Goal: Task Accomplishment & Management: Complete application form

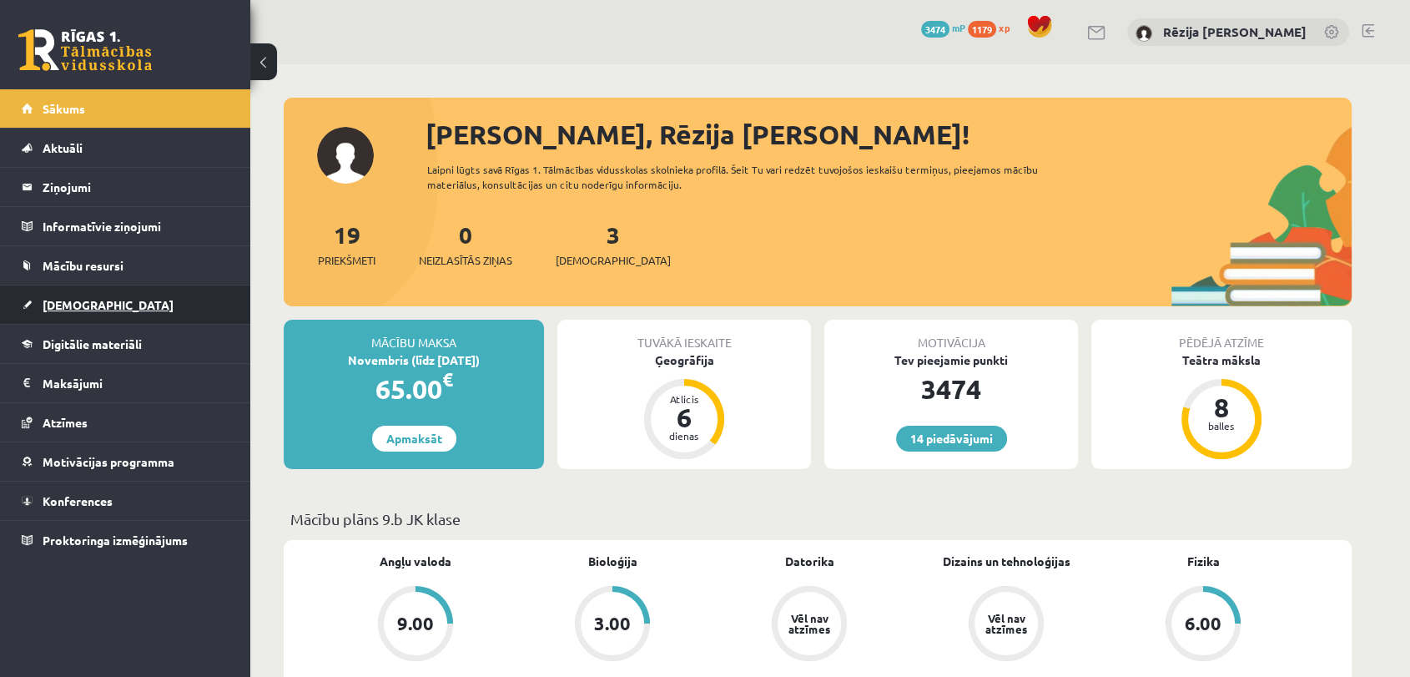
click at [57, 303] on span "[DEMOGRAPHIC_DATA]" at bounding box center [108, 304] width 131 height 15
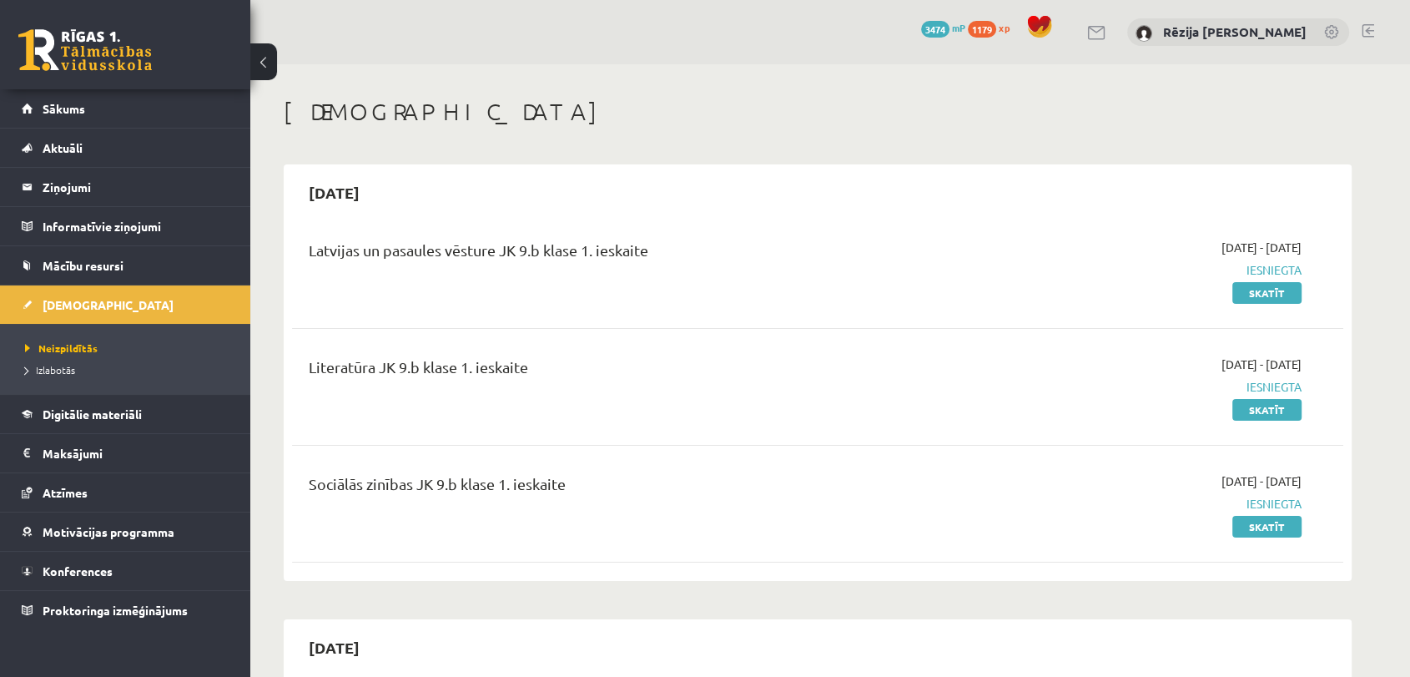
scroll to position [592, 0]
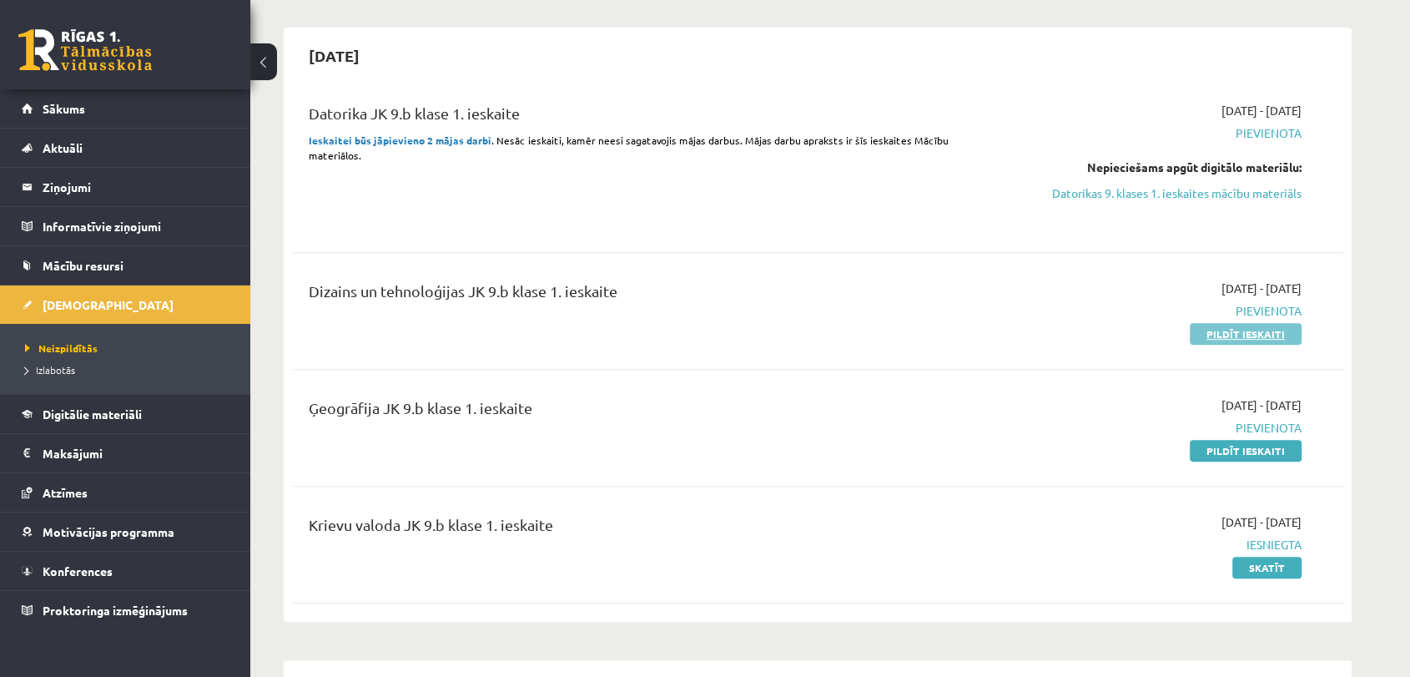
click at [1219, 336] on link "Pildīt ieskaiti" at bounding box center [1246, 334] width 112 height 22
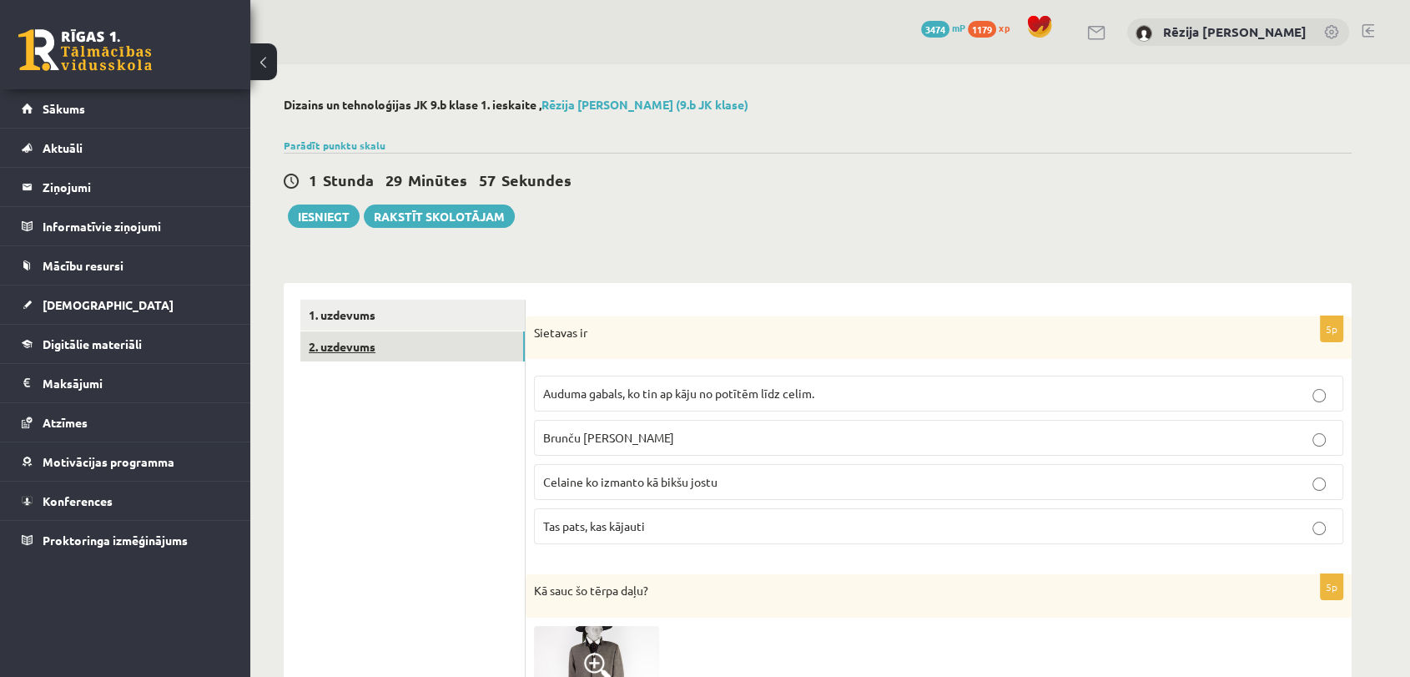
click at [381, 344] on link "2. uzdevums" at bounding box center [412, 346] width 225 height 31
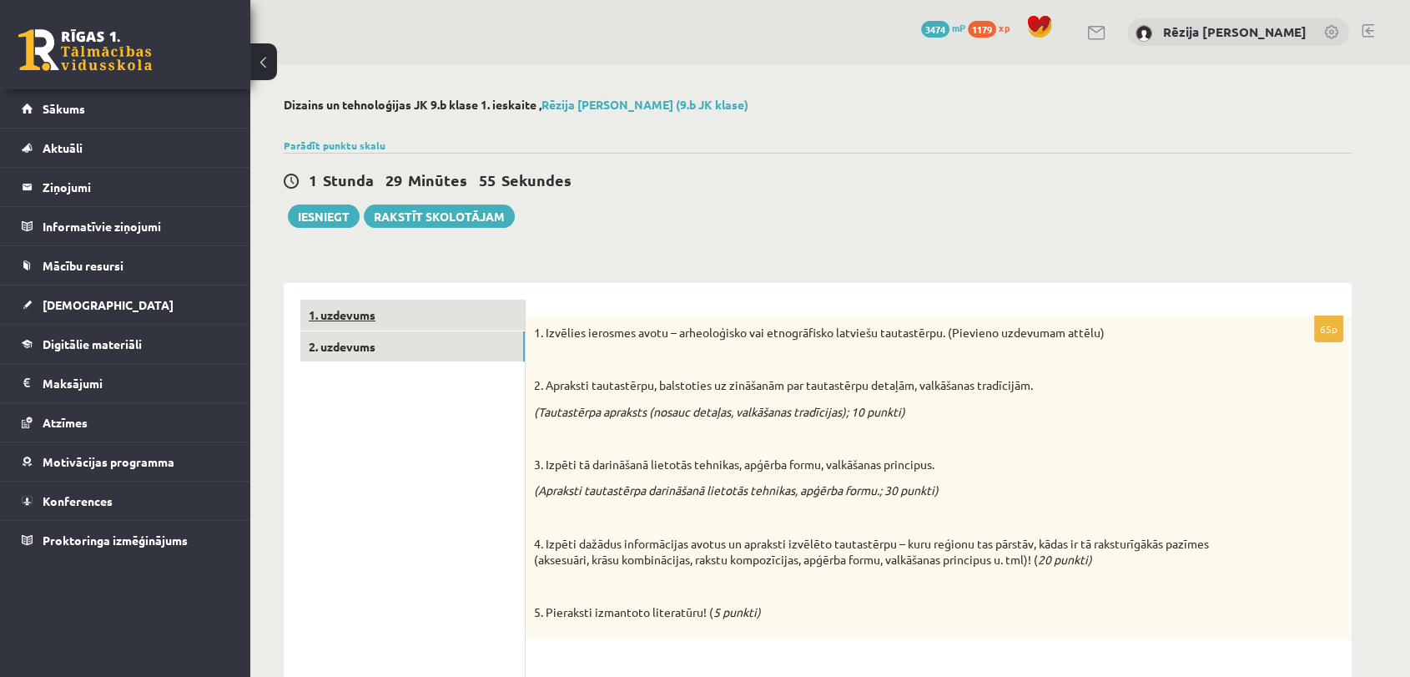
click at [443, 327] on link "1. uzdevums" at bounding box center [412, 315] width 225 height 31
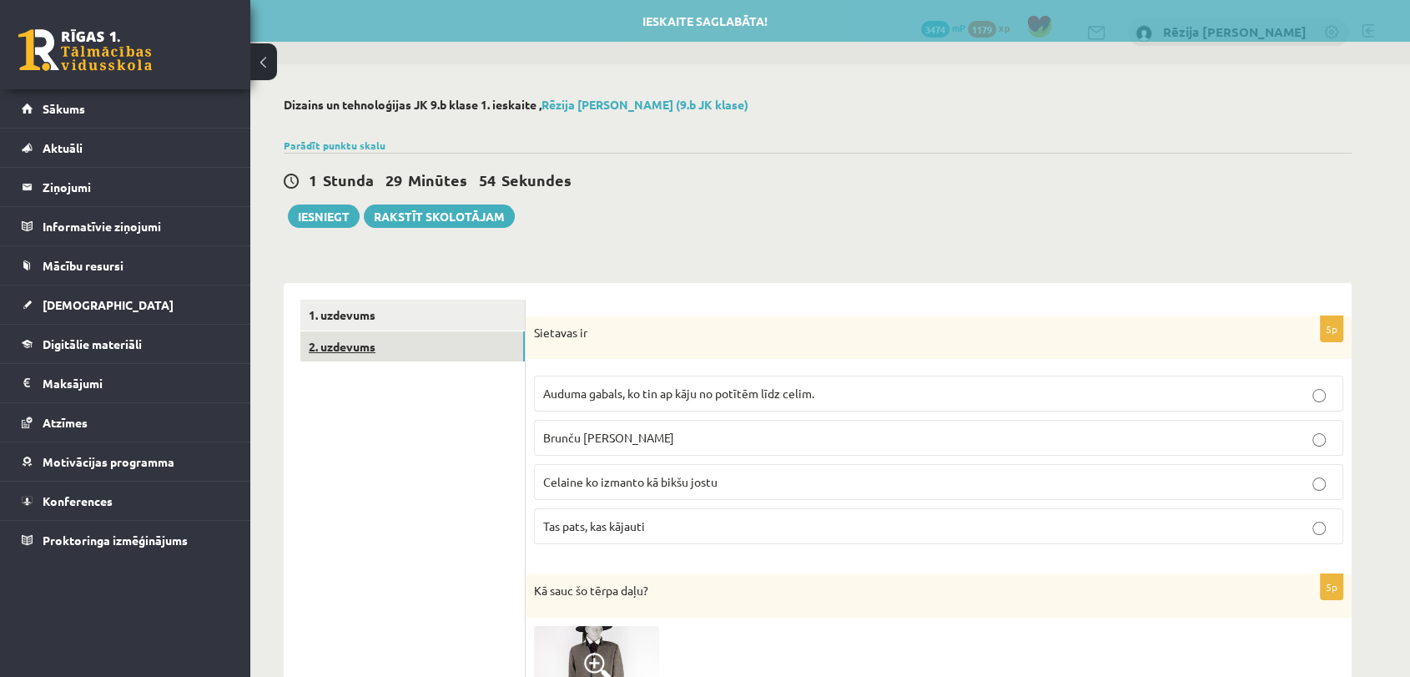
click at [381, 347] on link "2. uzdevums" at bounding box center [412, 346] width 225 height 31
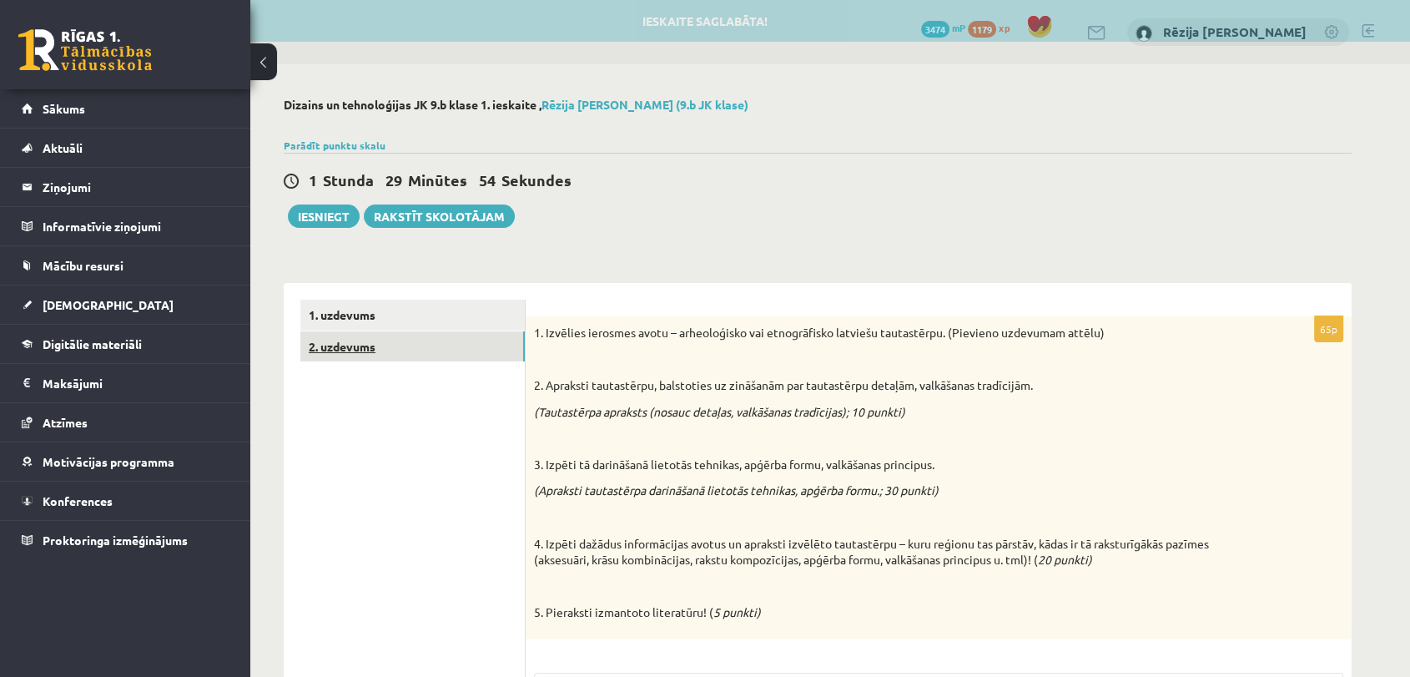
click at [385, 331] on link "2. uzdevums" at bounding box center [412, 346] width 225 height 31
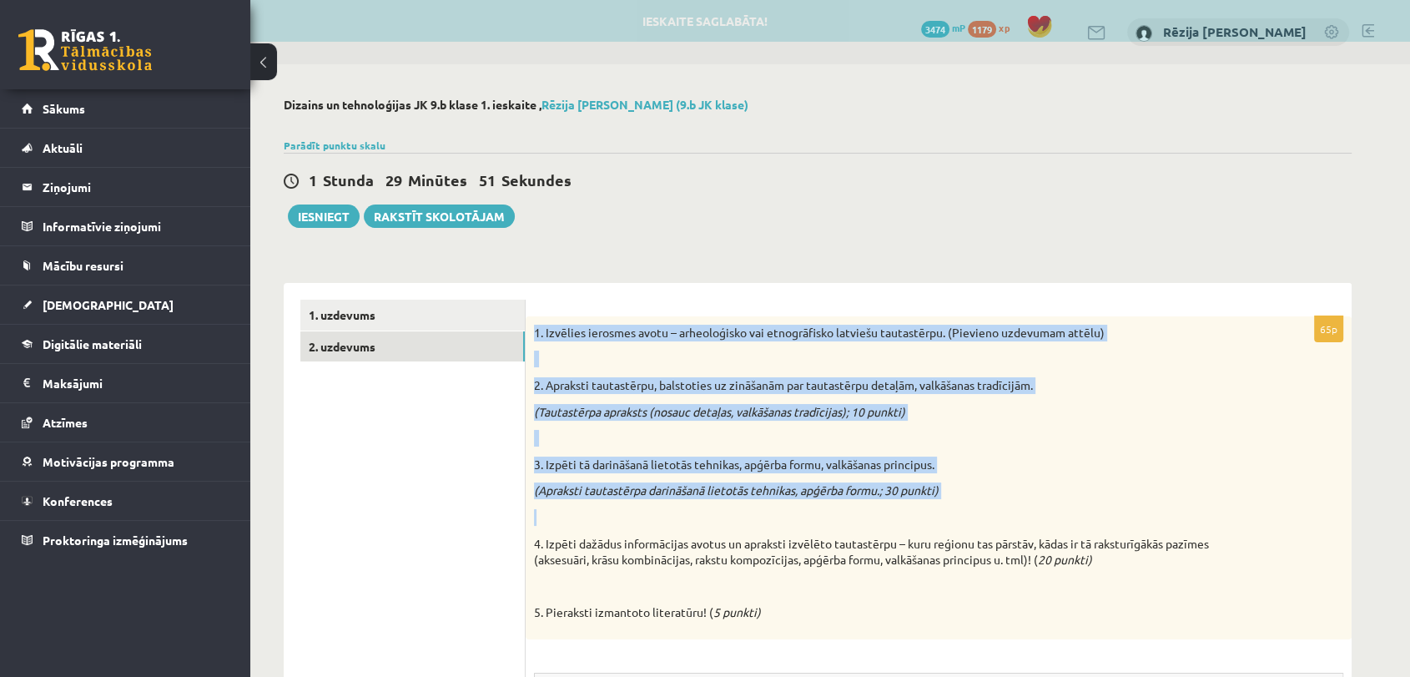
drag, startPoint x: 532, startPoint y: 328, endPoint x: 997, endPoint y: 507, distance: 497.2
click at [997, 507] on div "1. Izvēlies ierosmes avotu – arheoloģisko vai etnogrāfisko latviešu tautastērpu…" at bounding box center [939, 477] width 826 height 323
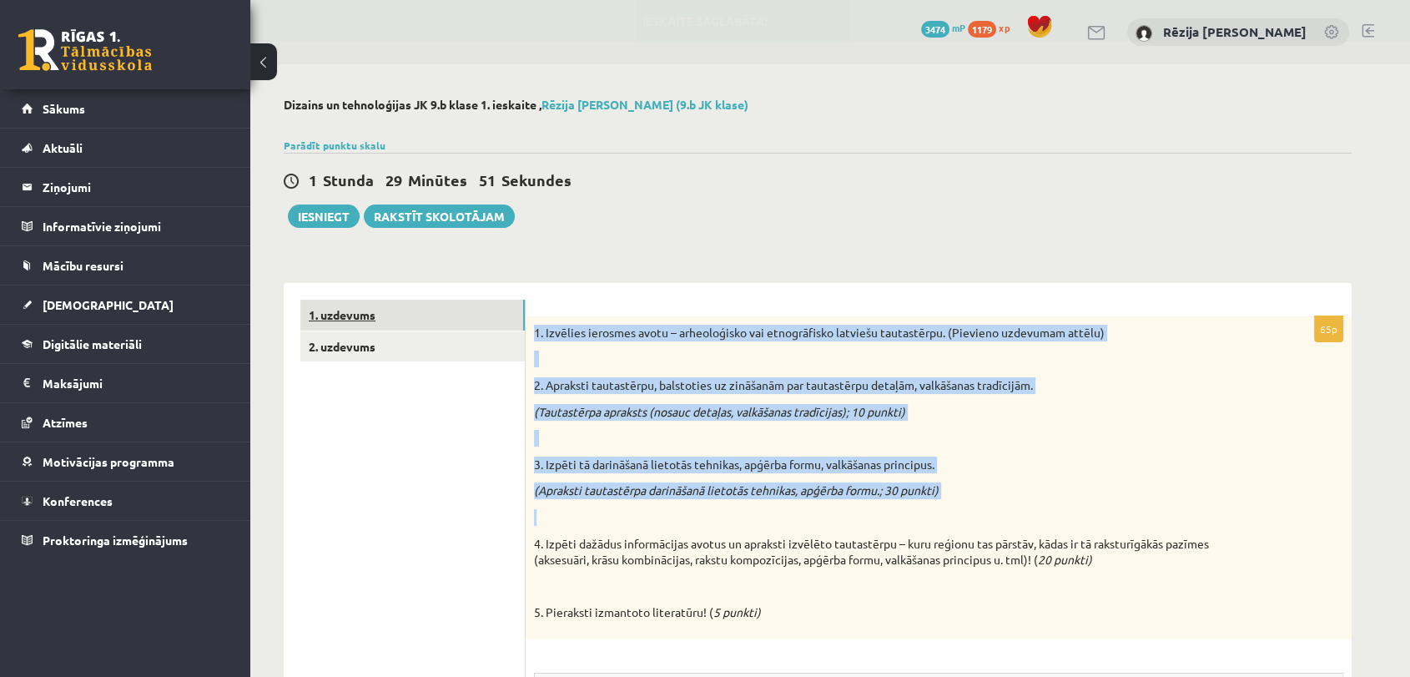
click at [415, 322] on link "1. uzdevums" at bounding box center [412, 315] width 225 height 31
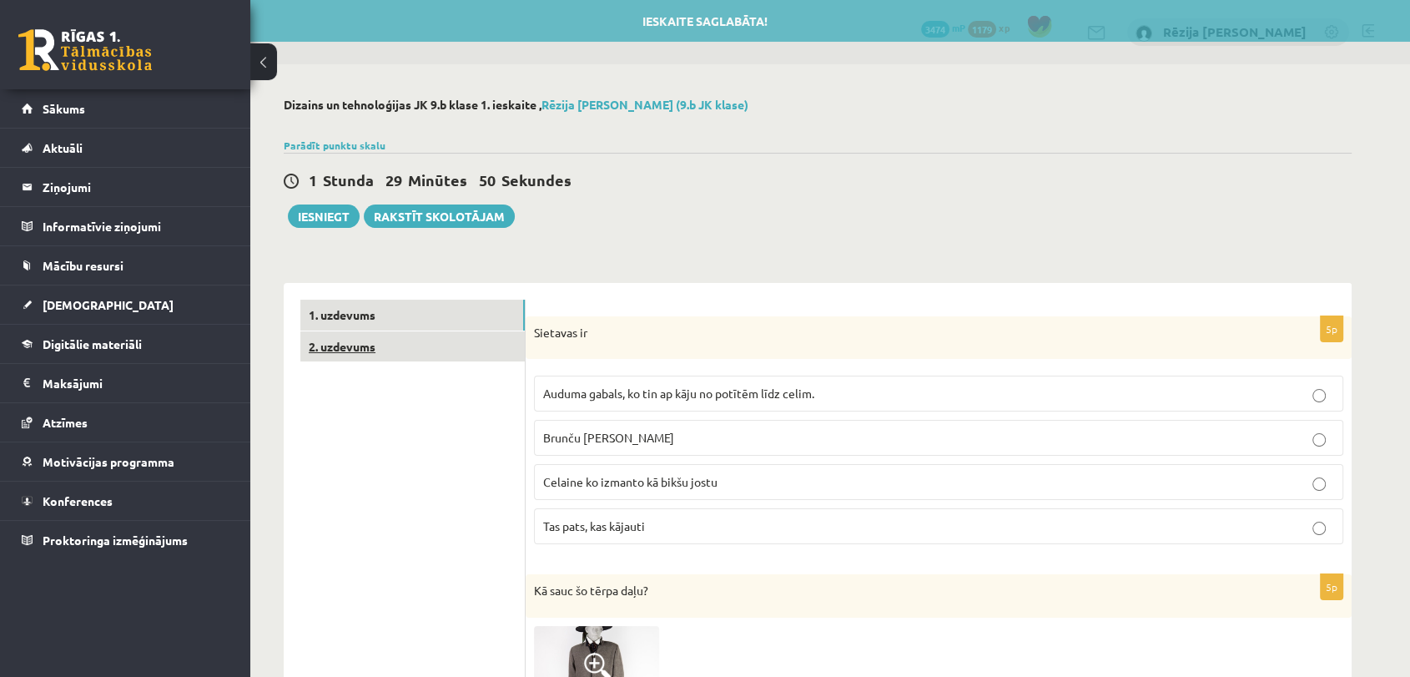
click at [387, 346] on link "2. uzdevums" at bounding box center [412, 346] width 225 height 31
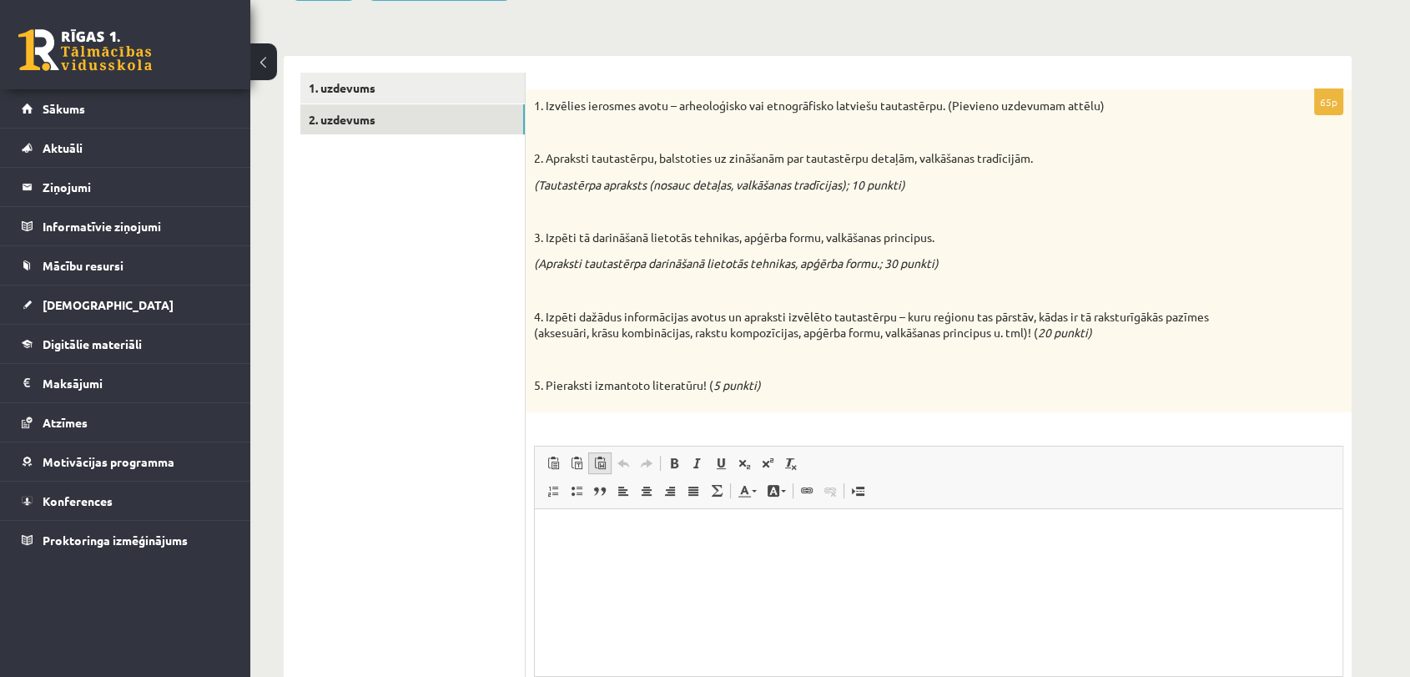
click at [598, 468] on span at bounding box center [599, 463] width 13 height 13
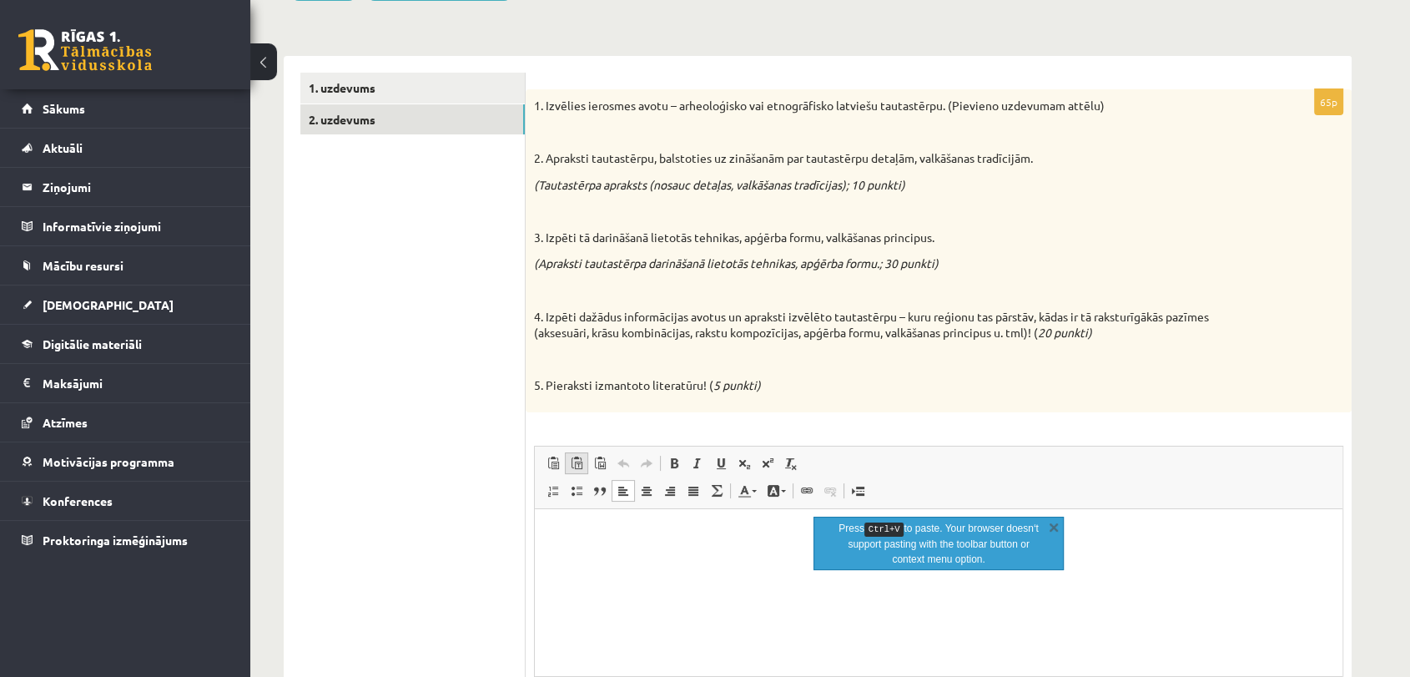
click at [578, 459] on span at bounding box center [576, 463] width 13 height 13
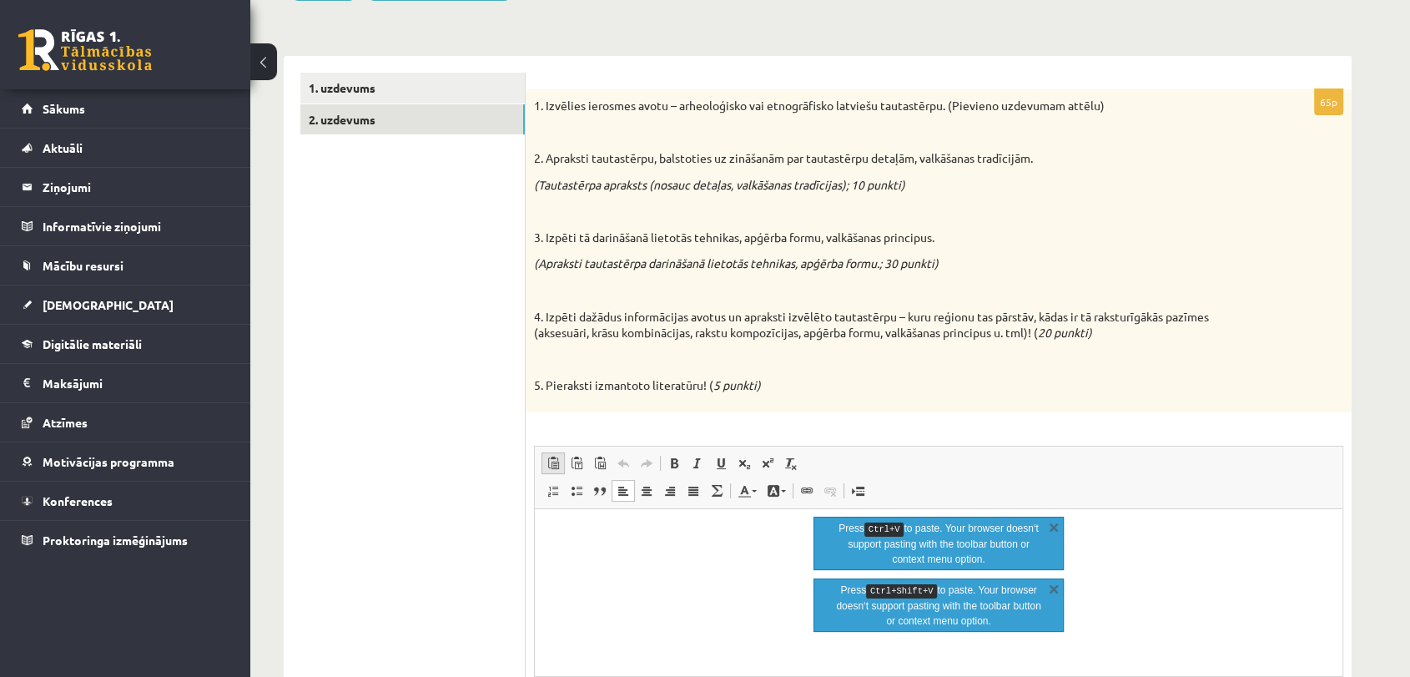
click at [554, 458] on span at bounding box center [553, 463] width 13 height 13
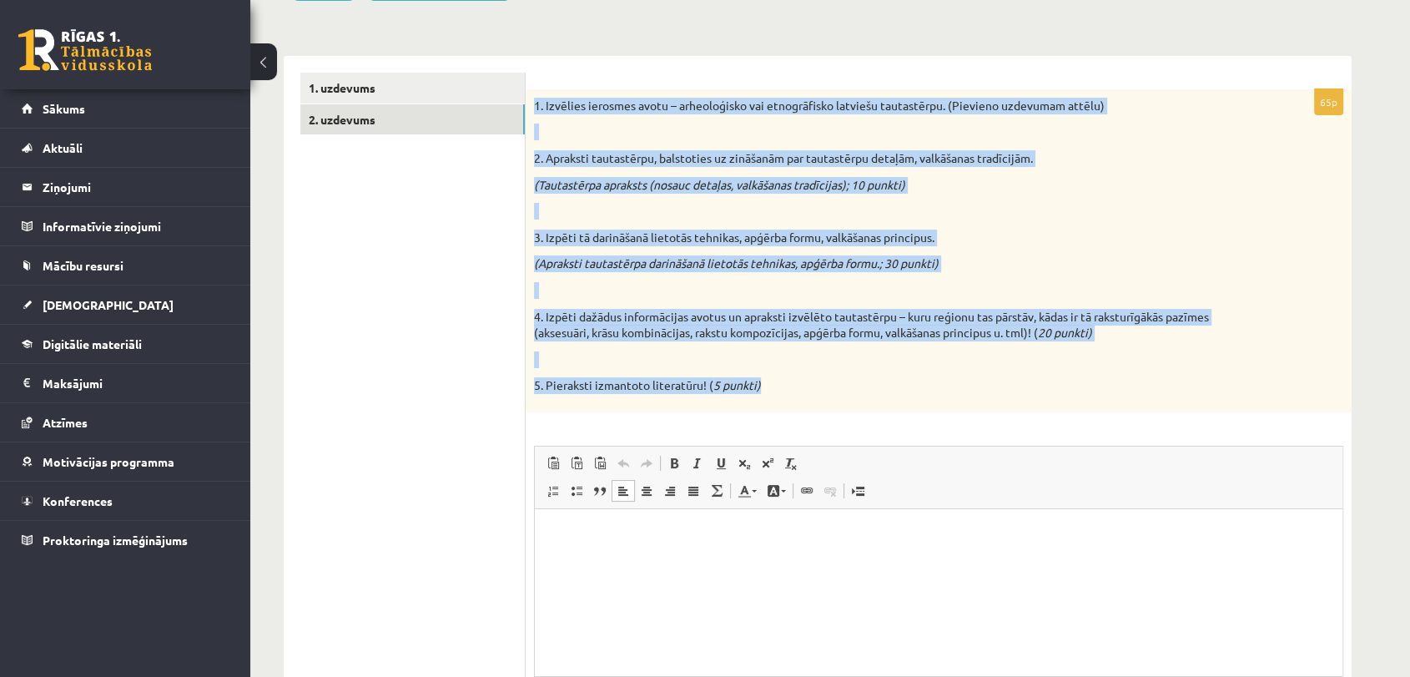
drag, startPoint x: 540, startPoint y: 102, endPoint x: 821, endPoint y: 385, distance: 399.0
click at [821, 385] on div "1. Izvēlies ierosmes avotu – arheoloģisko vai etnogrāfisko latviešu tautastērpu…" at bounding box center [939, 250] width 826 height 323
copy div "1. Izvēlies ierosmes avotu – arheoloģisko vai etnogrāfisko latviešu tautastērpu…"
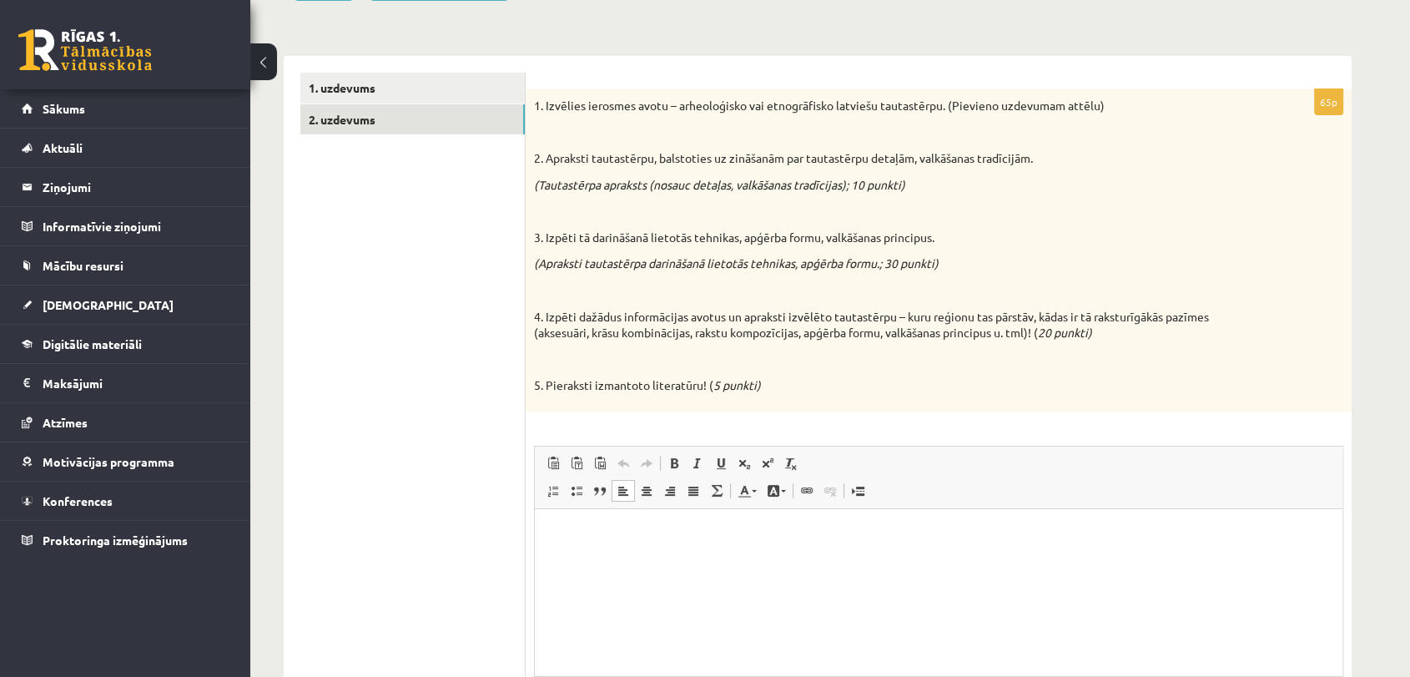
click at [431, 268] on ul "1. uzdevums 2. uzdevums" at bounding box center [412, 433] width 225 height 720
drag, startPoint x: 770, startPoint y: 103, endPoint x: 941, endPoint y: 109, distance: 172.0
click at [941, 109] on p "1. Izvēlies ierosmes avotu – arheoloģisko vai etnogrāfisko latviešu tautastērpu…" at bounding box center [897, 106] width 726 height 17
copy p "etnogrāfisko latviešu tautastērpu"
click at [552, 487] on span at bounding box center [553, 490] width 13 height 13
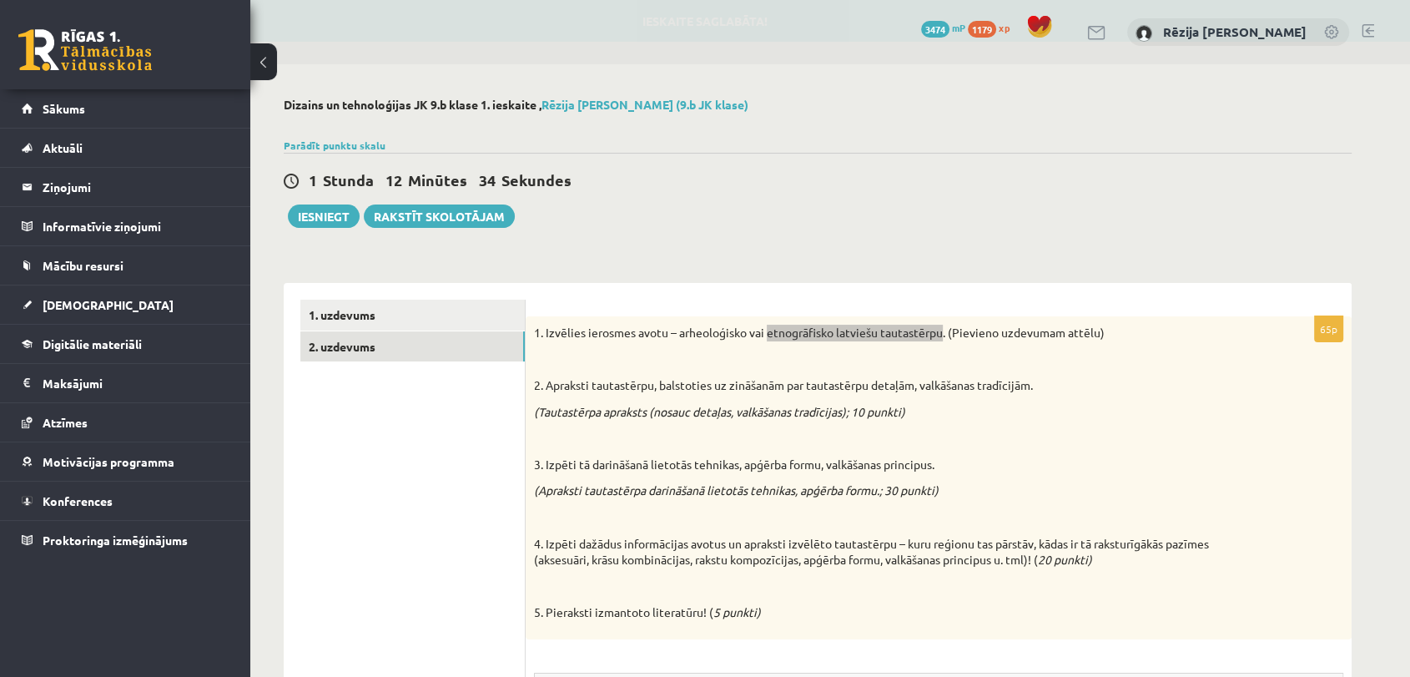
scroll to position [394, 0]
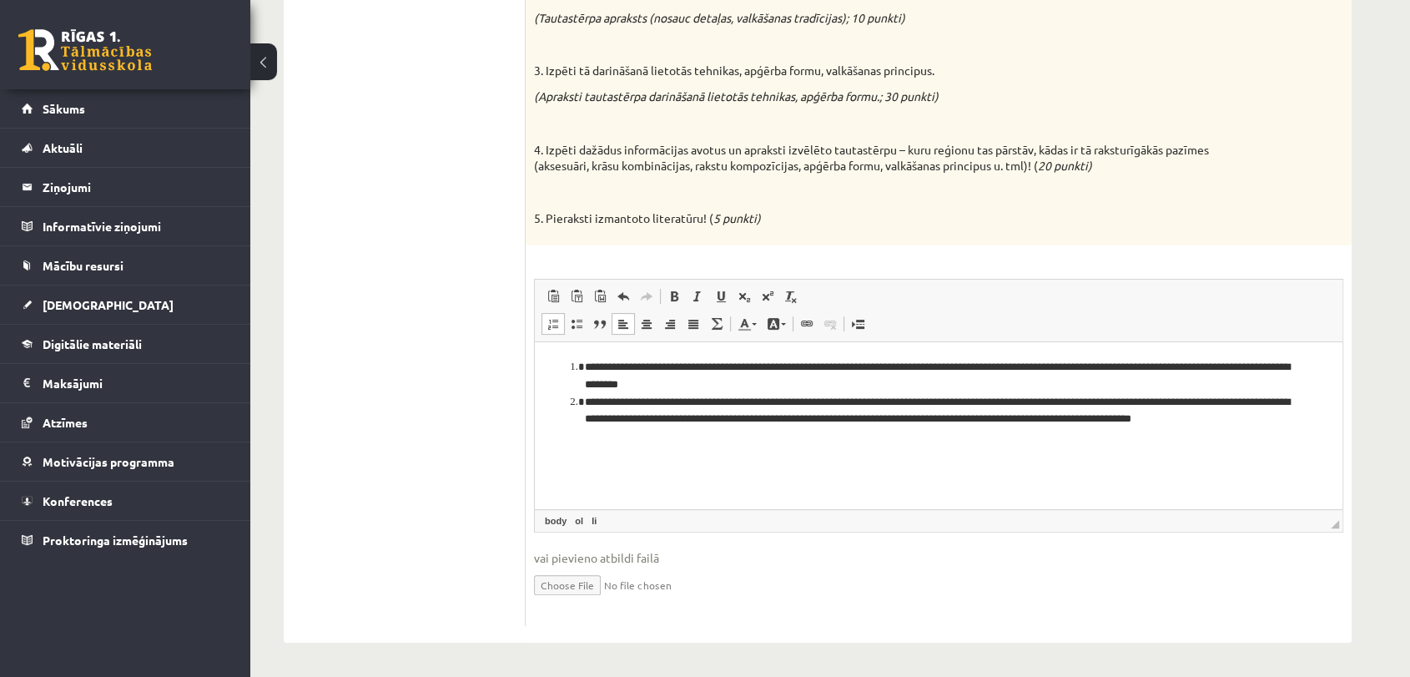
click at [618, 332] on link "Align Left" at bounding box center [623, 324] width 23 height 22
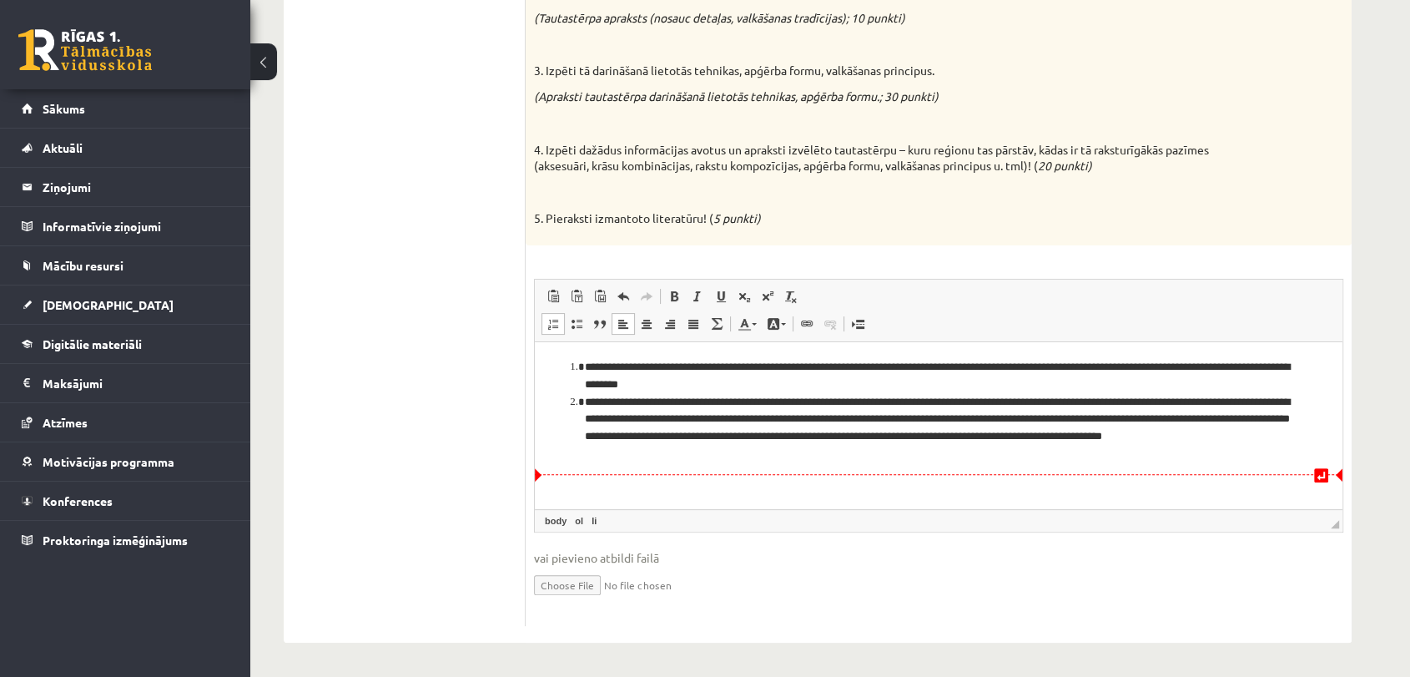
click at [698, 450] on li "**********" at bounding box center [939, 427] width 708 height 69
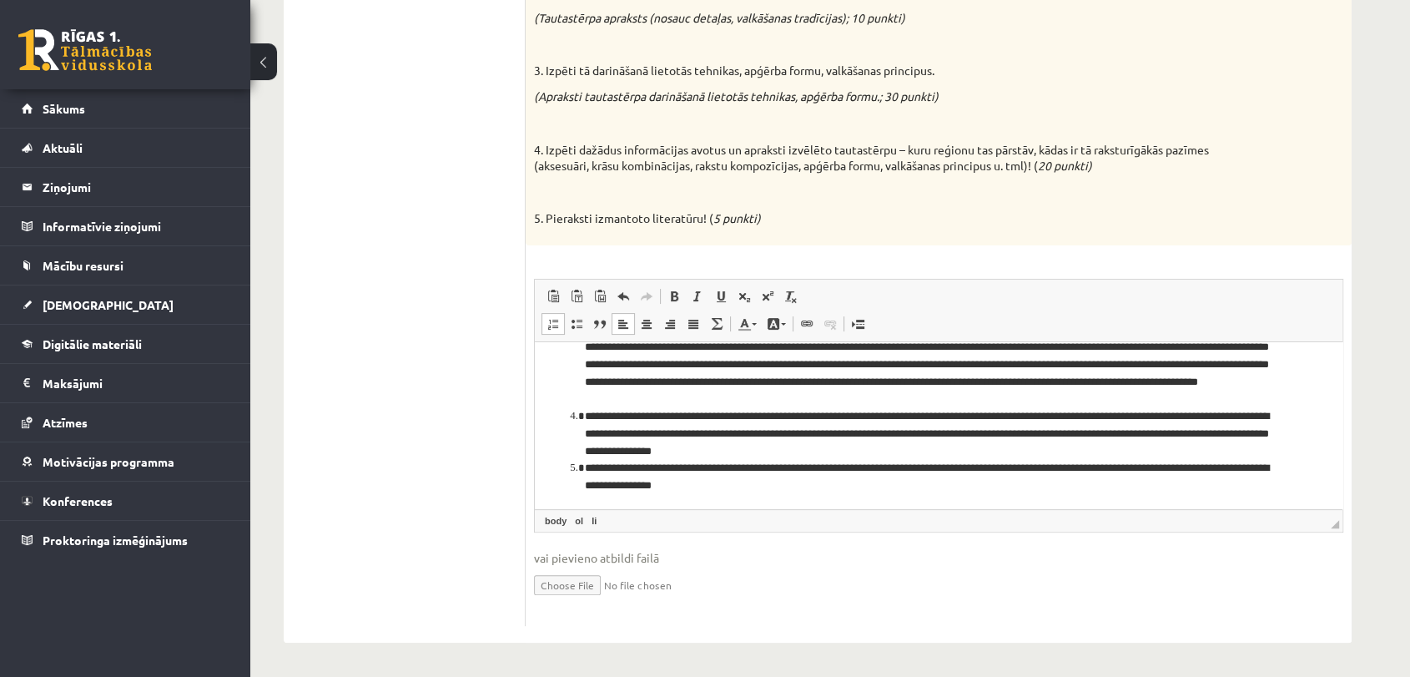
scroll to position [179, 0]
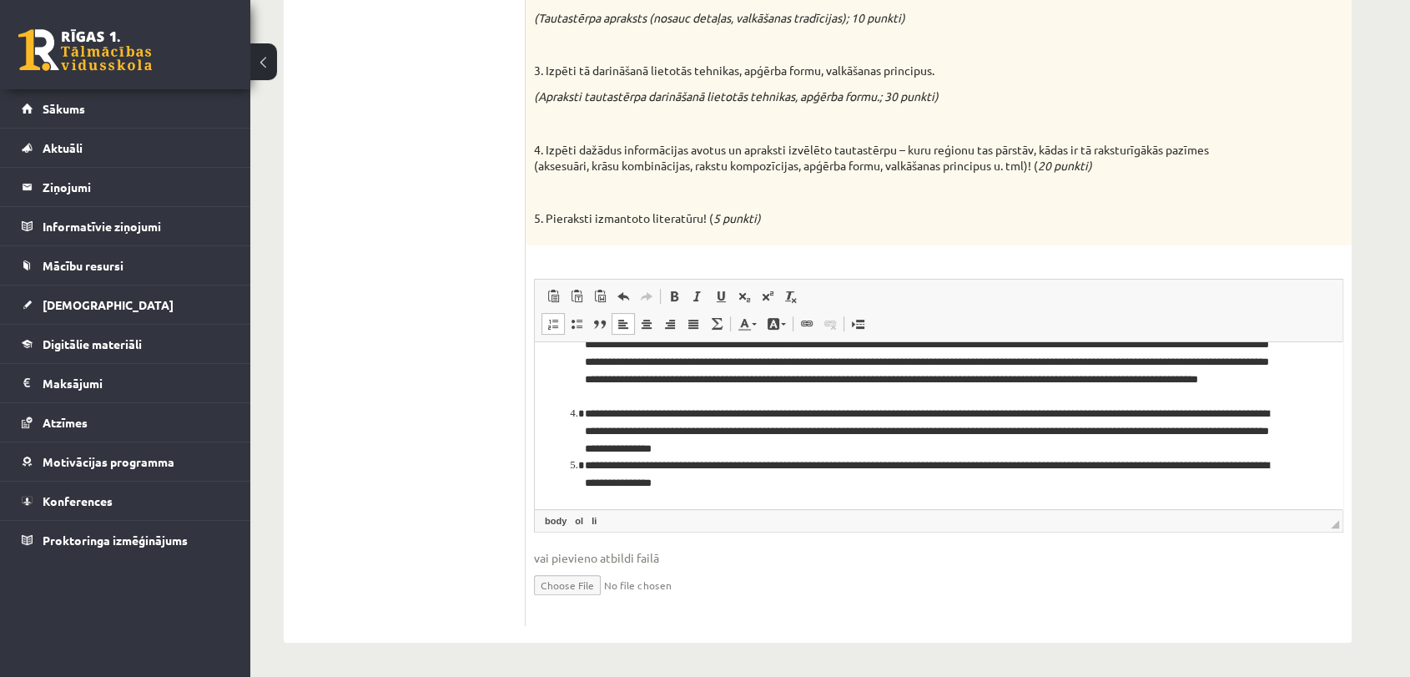
click at [583, 583] on input "file" at bounding box center [939, 584] width 810 height 34
type input "**********"
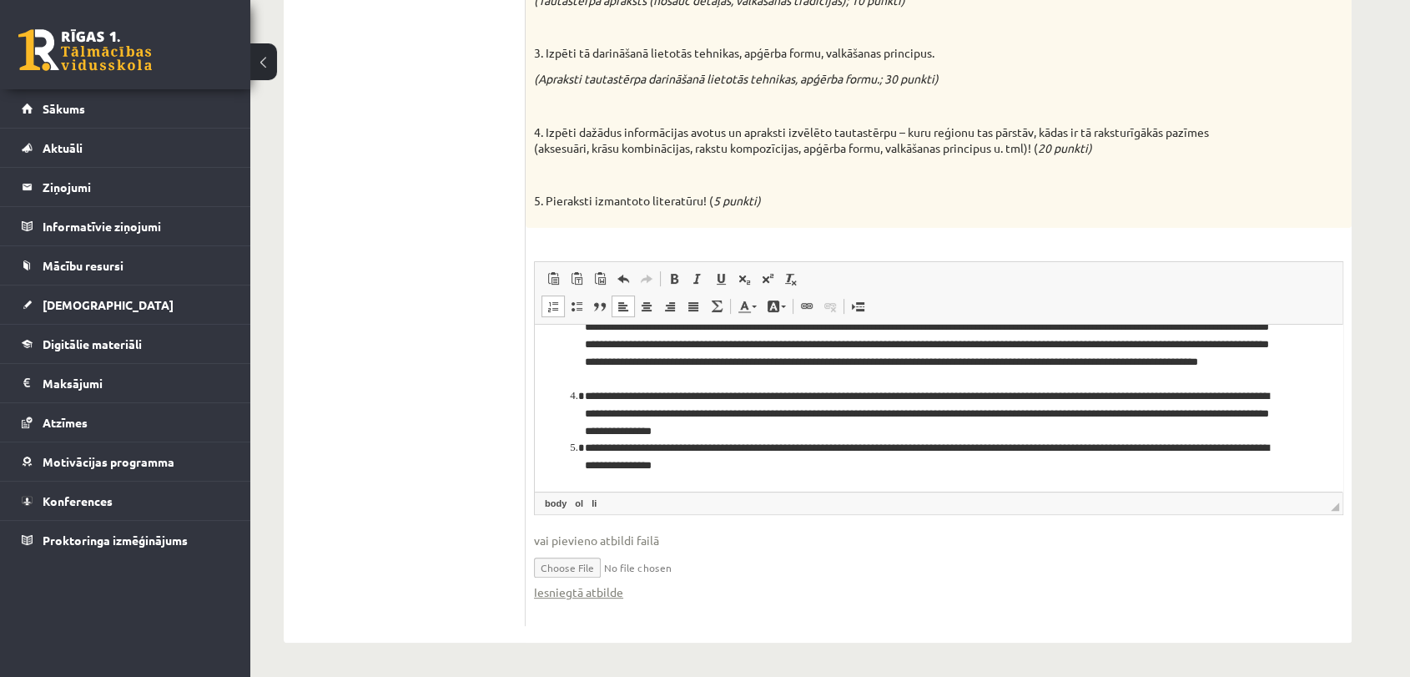
scroll to position [0, 0]
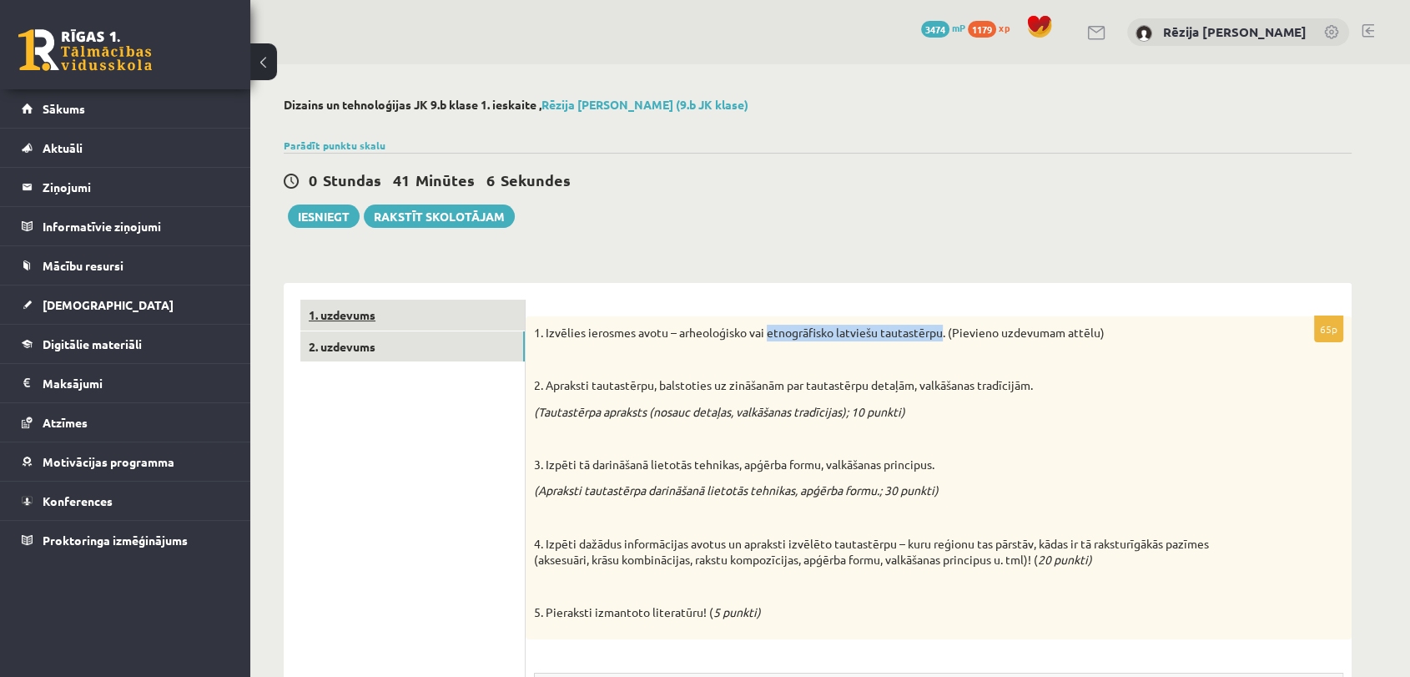
click at [419, 312] on link "1. uzdevums" at bounding box center [412, 315] width 225 height 31
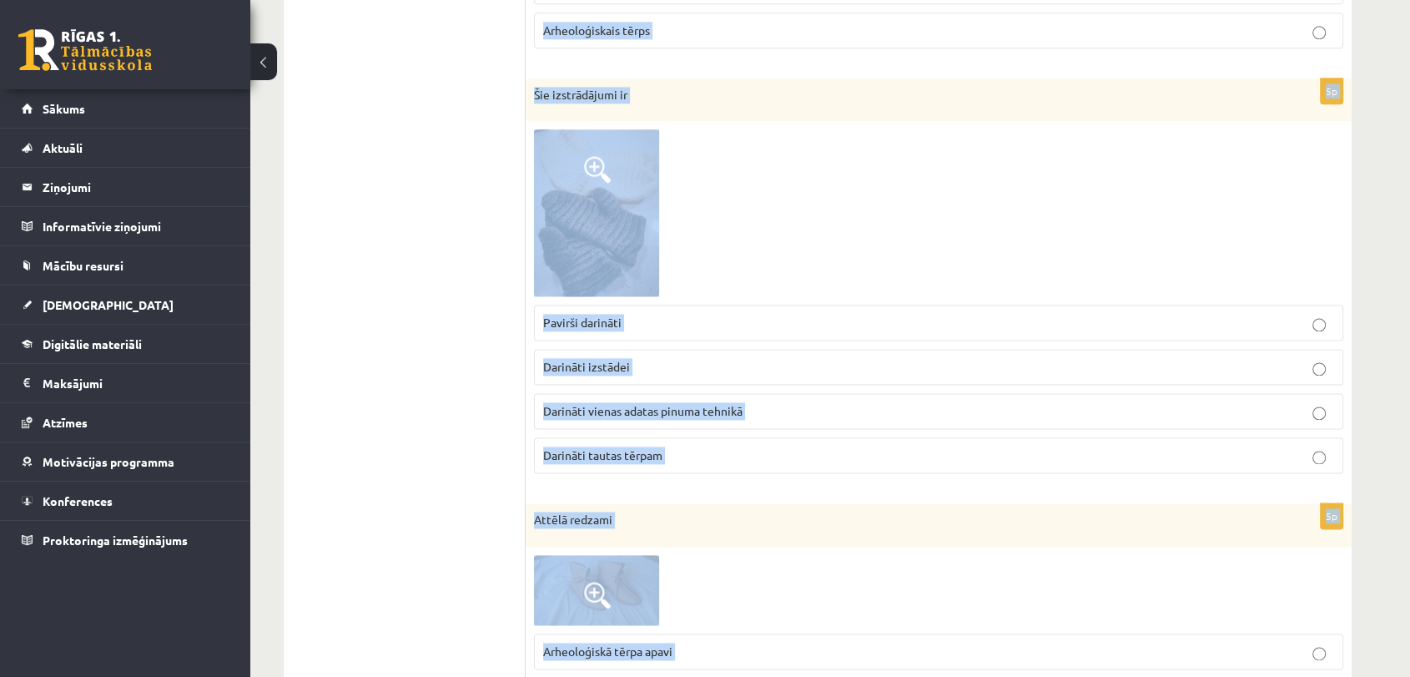
scroll to position [2425, 0]
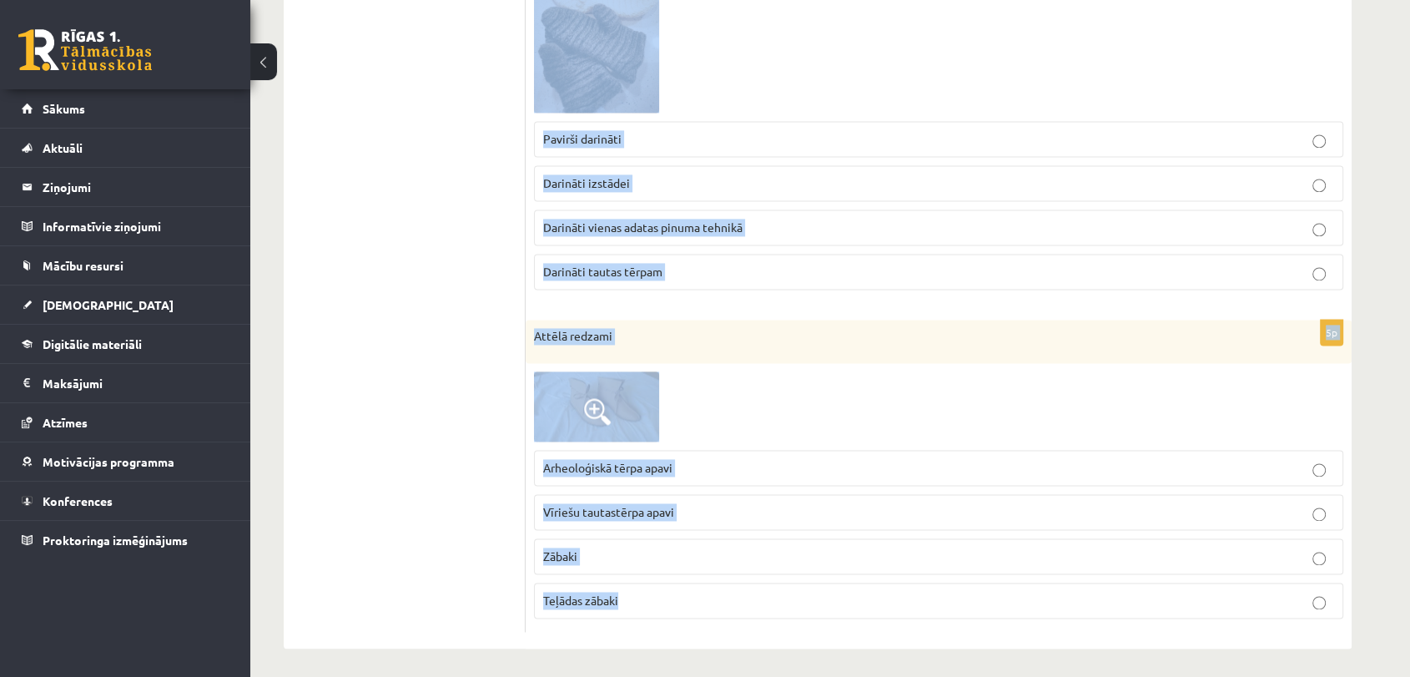
drag, startPoint x: 535, startPoint y: 324, endPoint x: 1142, endPoint y: 719, distance: 724.3
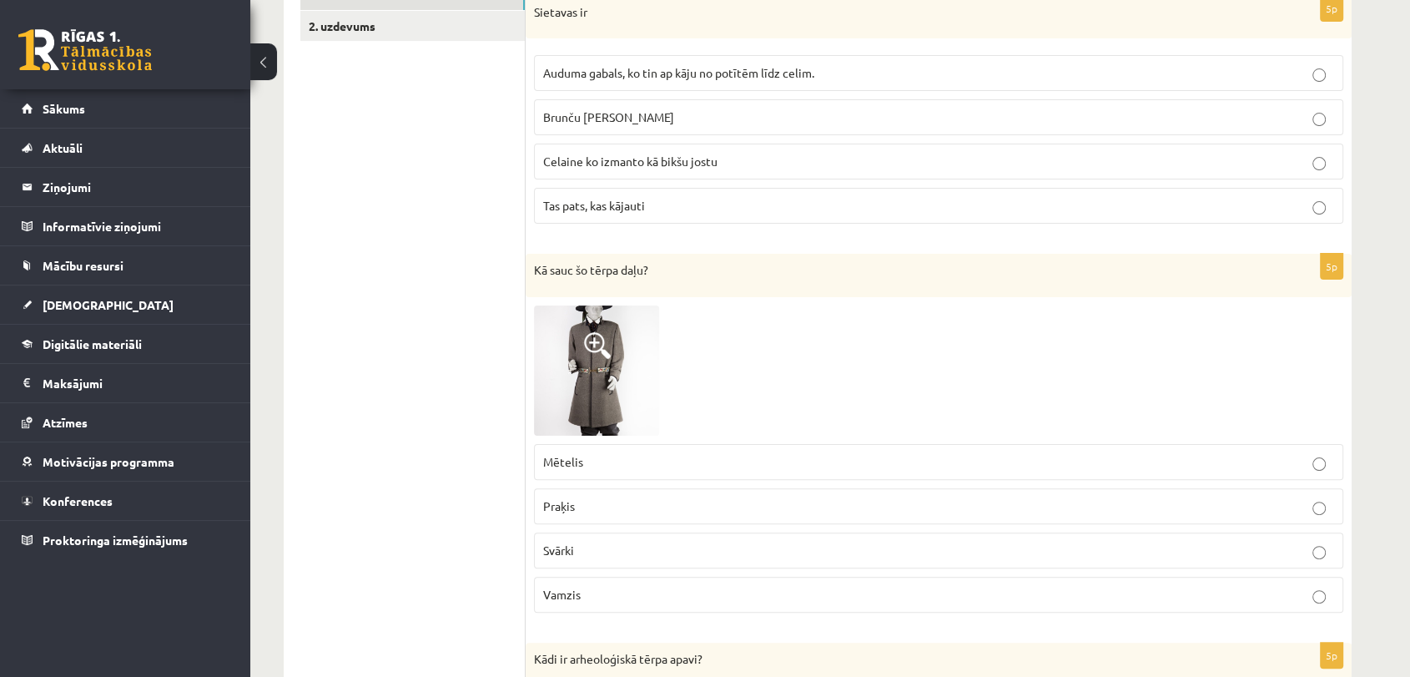
scroll to position [285, 0]
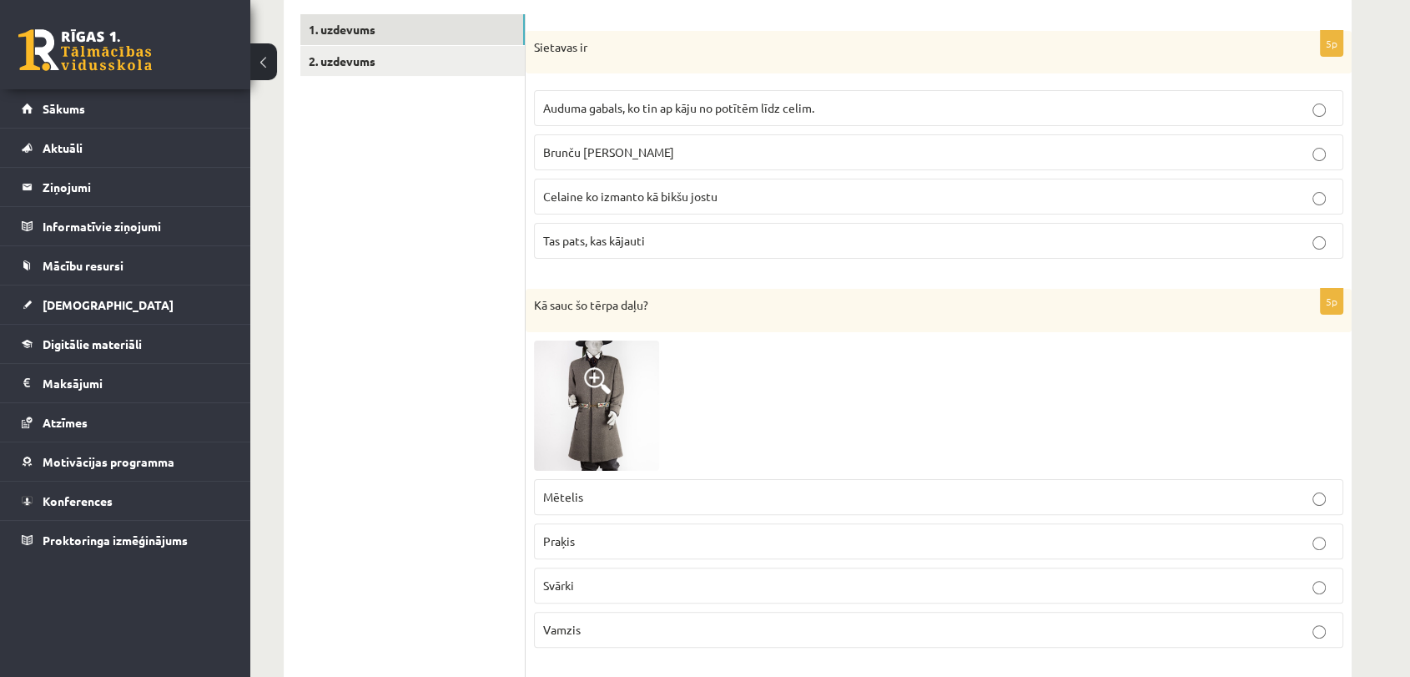
click at [814, 104] on span "Auduma gabals, ko tin ap kāju no potītēm līdz celim." at bounding box center [678, 107] width 271 height 15
click at [561, 527] on label "Praķis" at bounding box center [939, 541] width 810 height 36
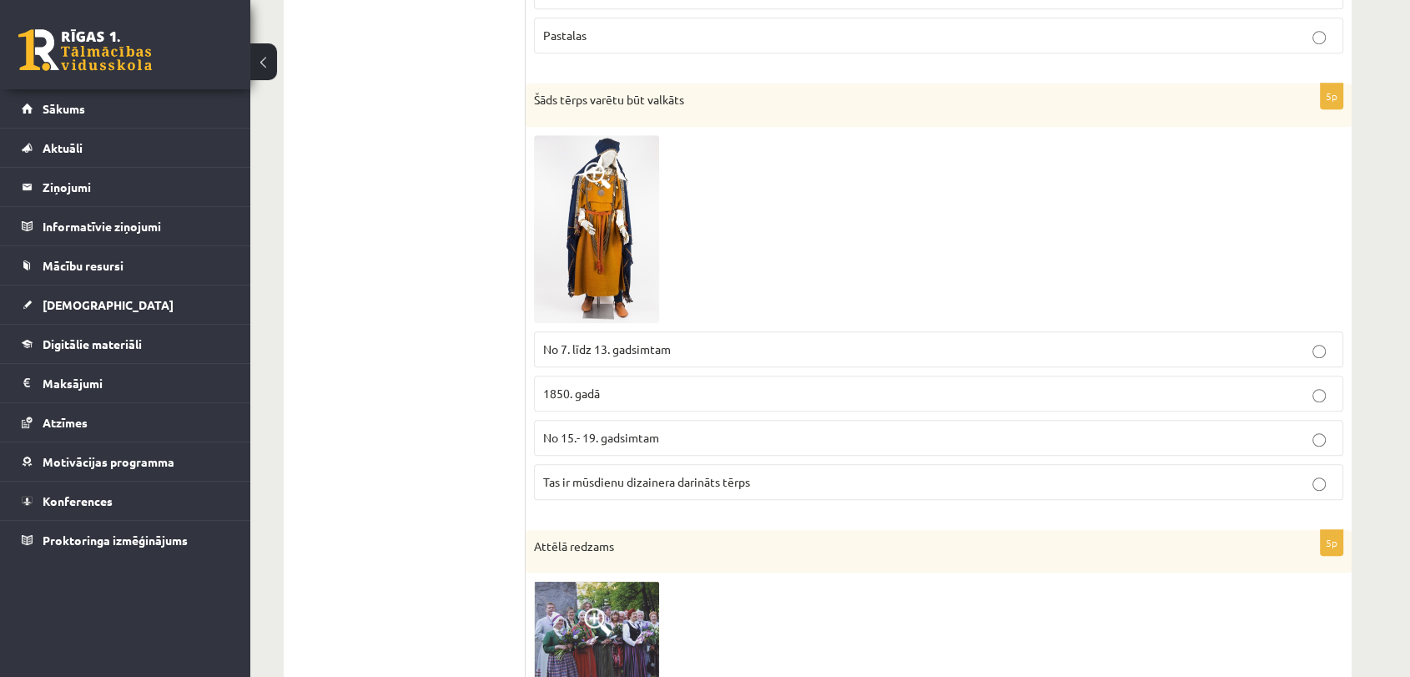
scroll to position [1153, 0]
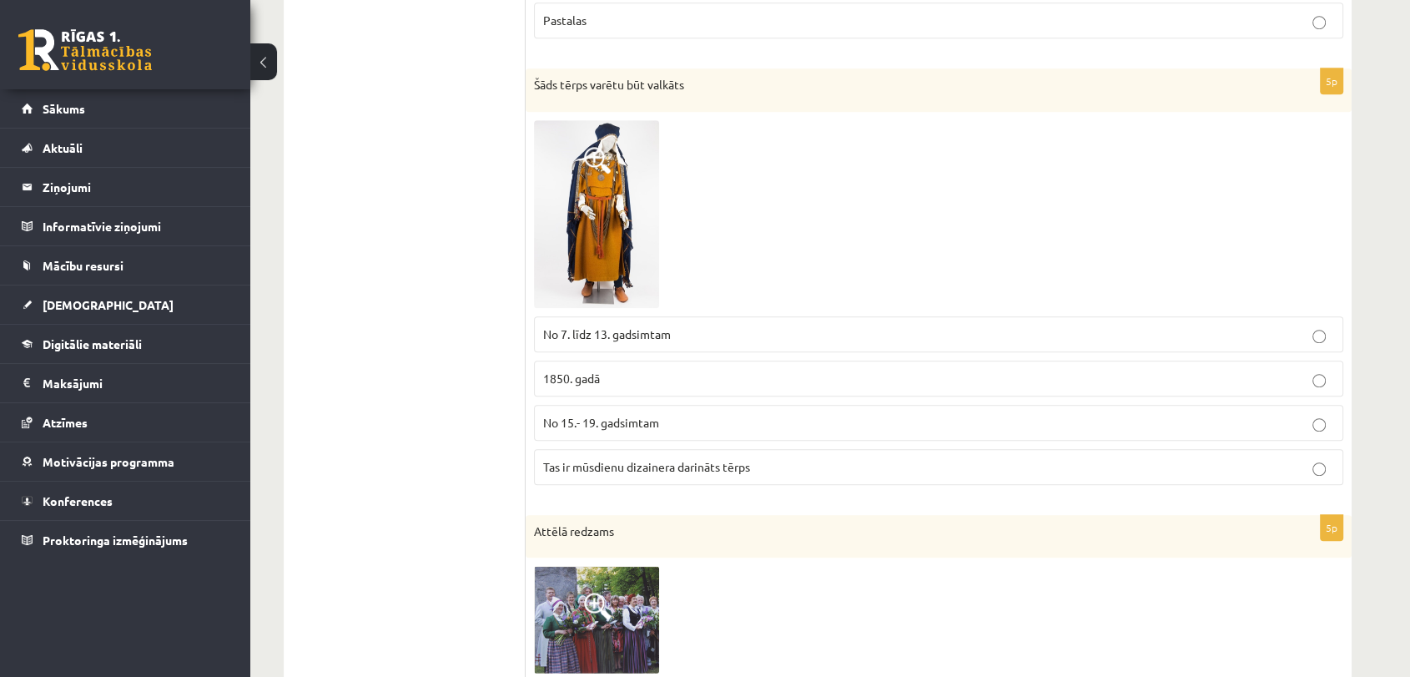
click at [612, 22] on p "Pastalas" at bounding box center [938, 21] width 791 height 18
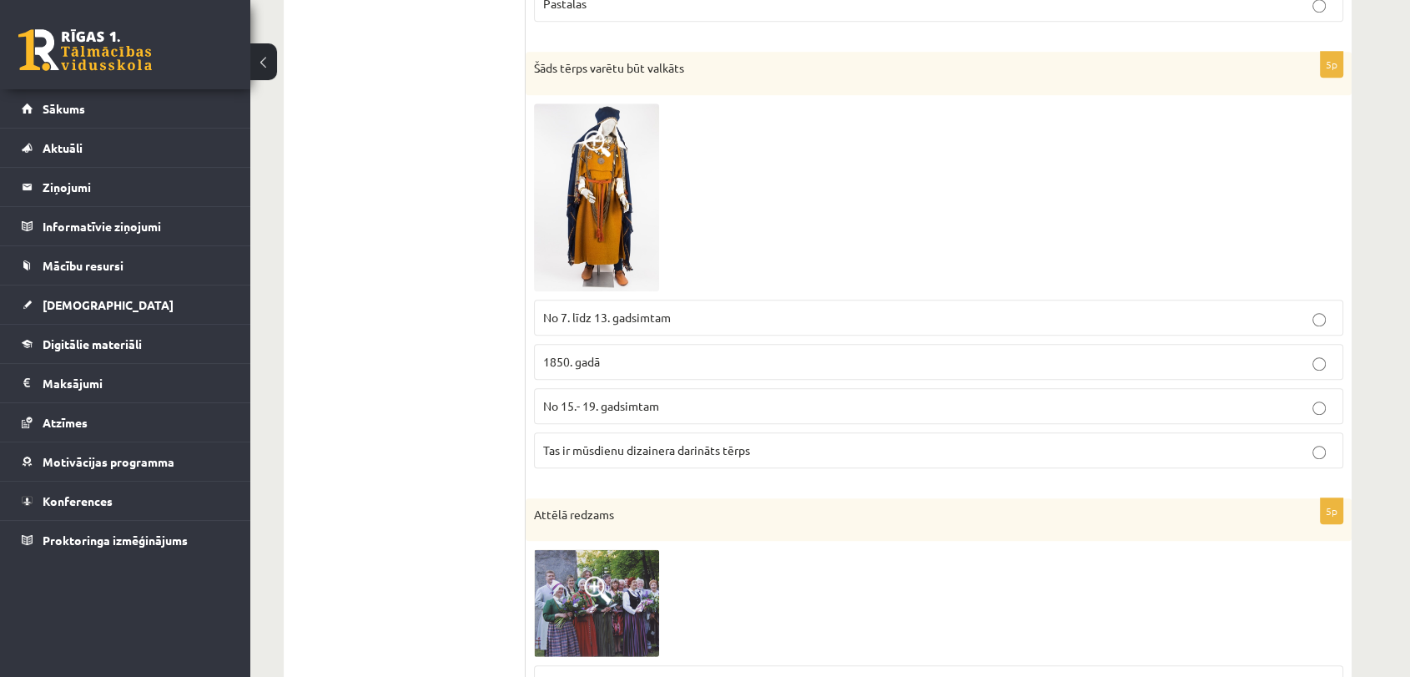
click at [593, 311] on span "No 7. līdz 13. gadsimtam" at bounding box center [607, 317] width 128 height 15
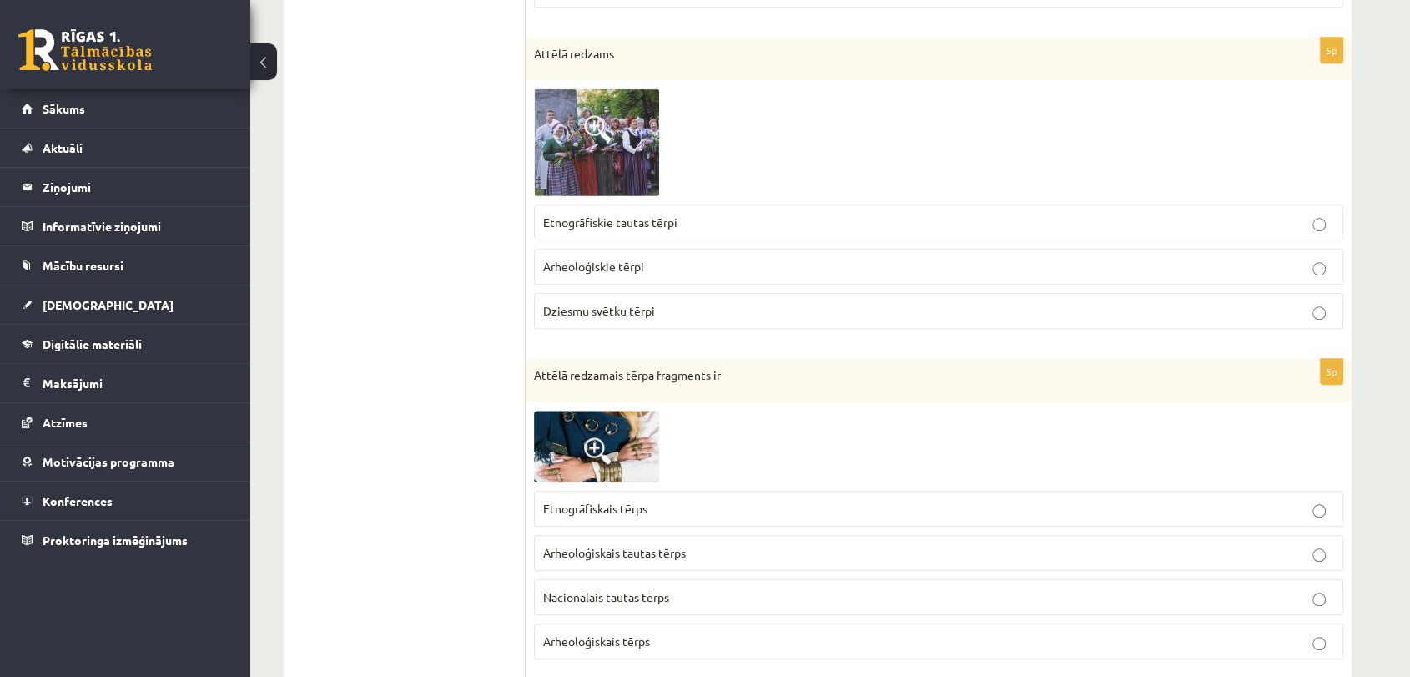
scroll to position [1645, 0]
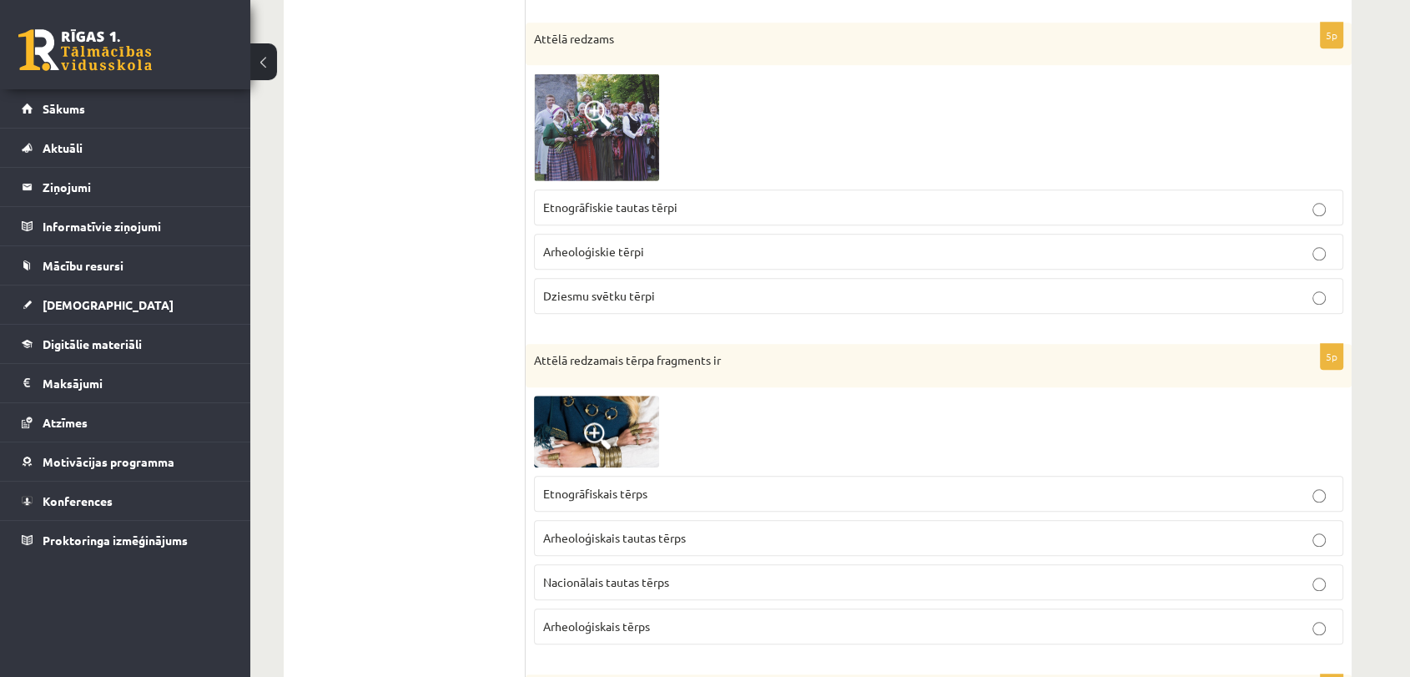
click at [699, 202] on p "Etnogrāfiskie tautas tērpi" at bounding box center [938, 208] width 791 height 18
click at [635, 533] on span "Arheoloģiskais tautas tērps" at bounding box center [614, 537] width 143 height 15
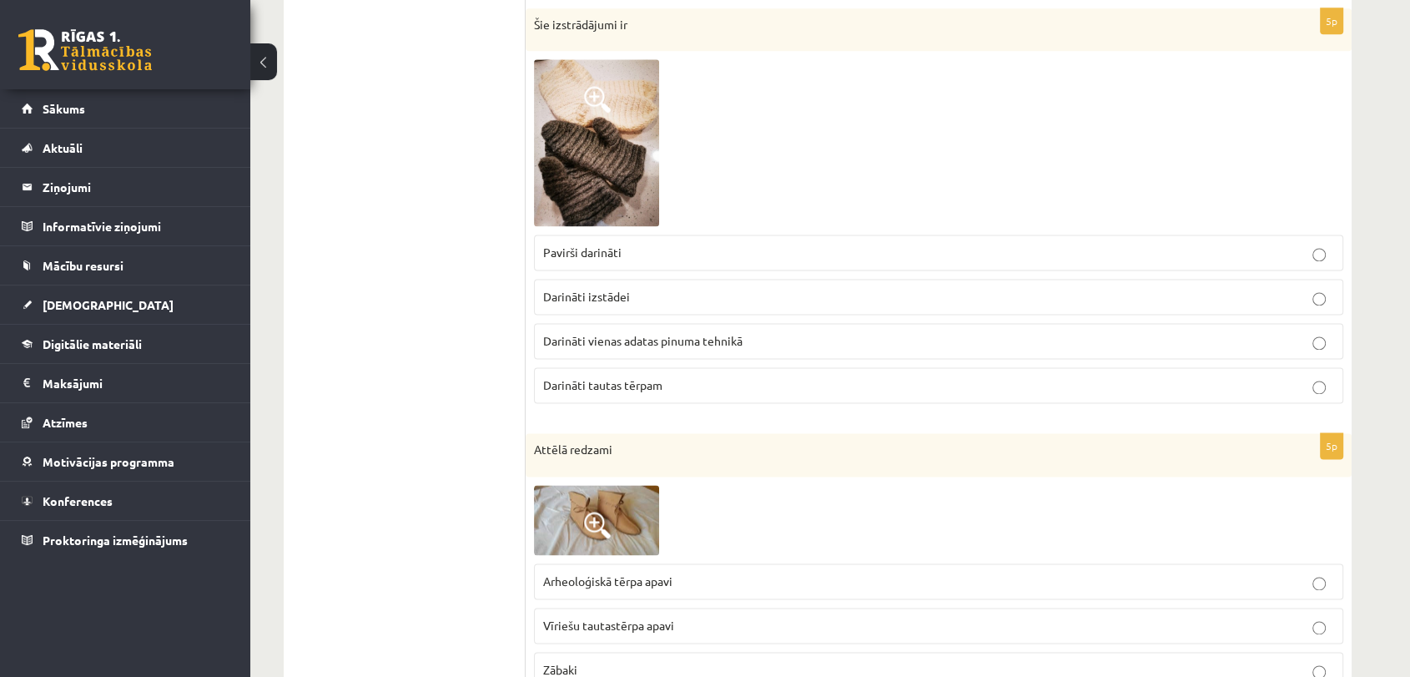
scroll to position [2329, 0]
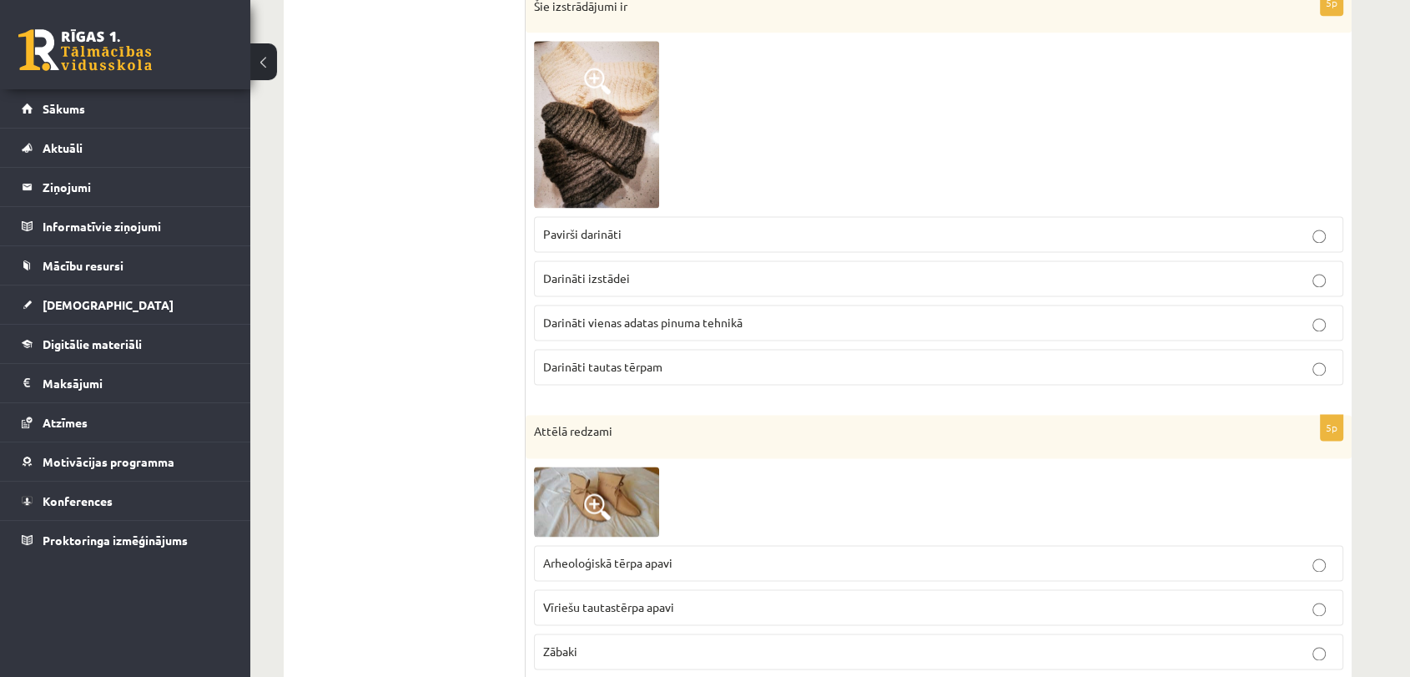
click at [674, 323] on span "Darināti vienas adatas pinuma tehnikā" at bounding box center [642, 322] width 199 height 15
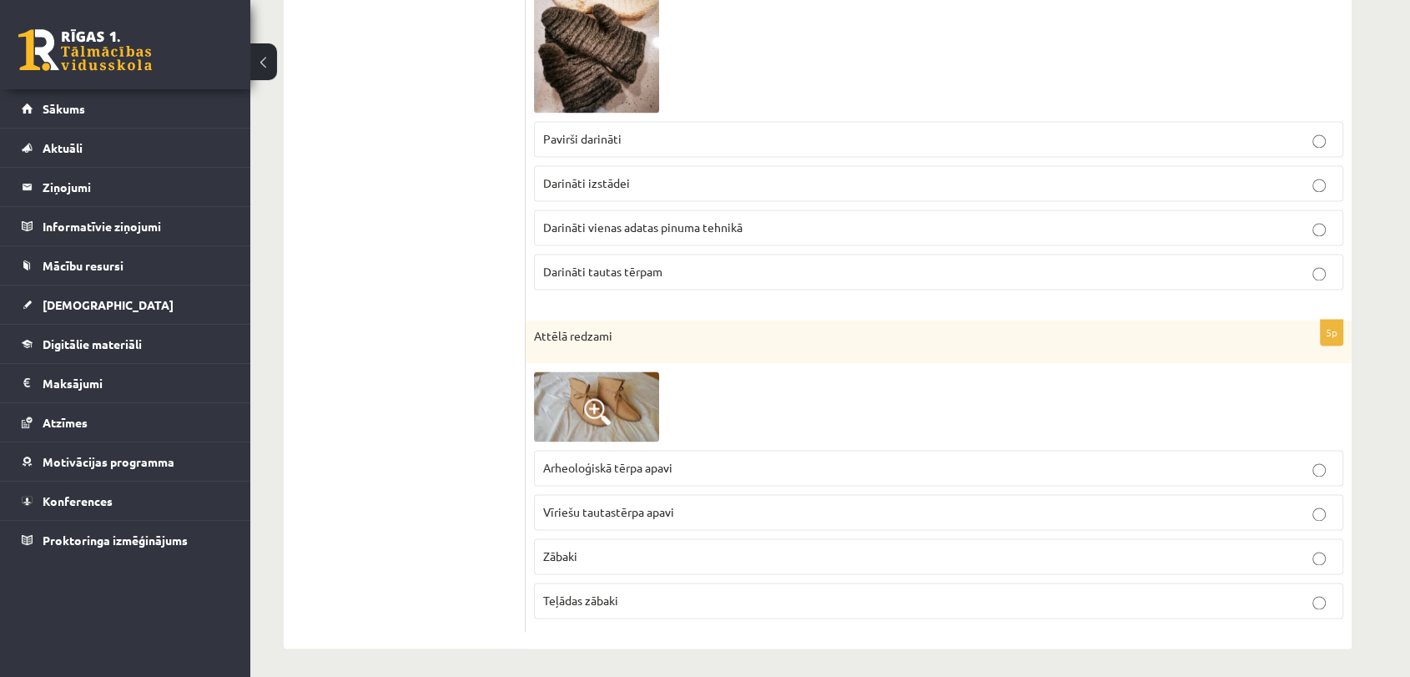
click at [598, 467] on span "Arheoloģiskā tērpa apavi" at bounding box center [607, 467] width 129 height 15
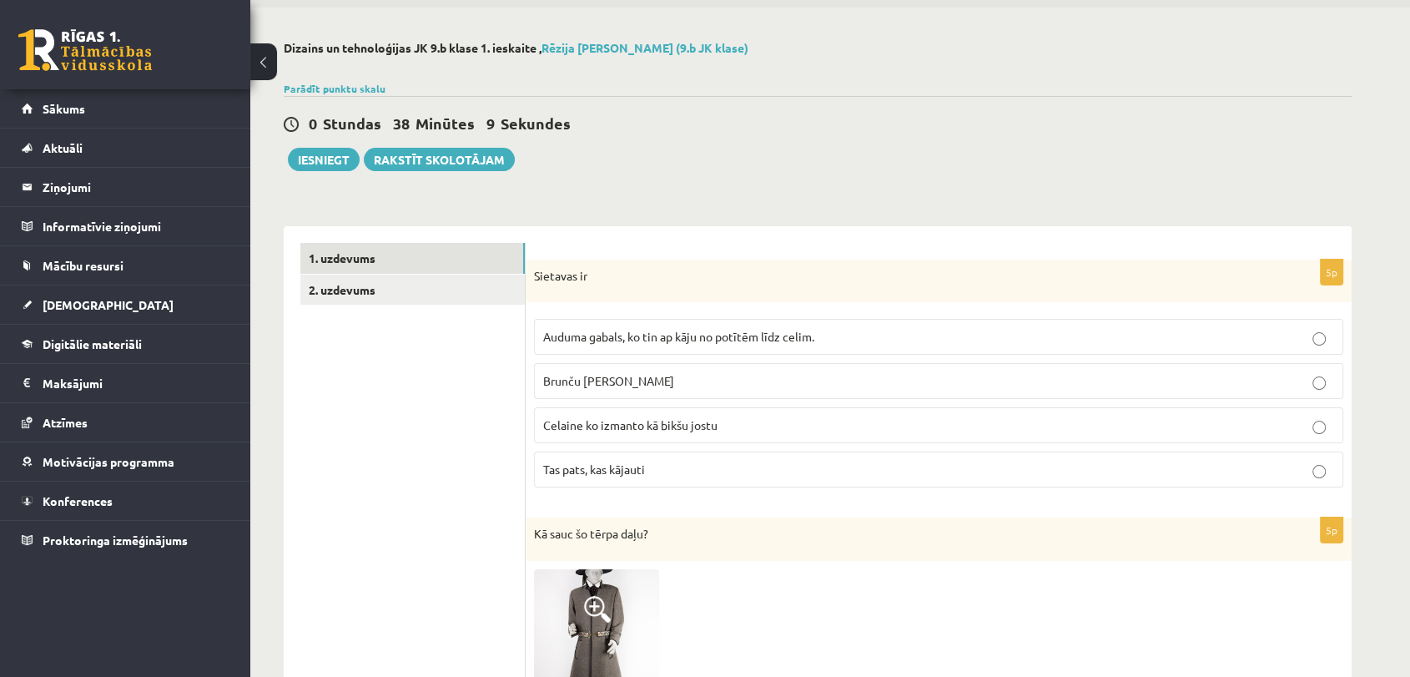
scroll to position [0, 0]
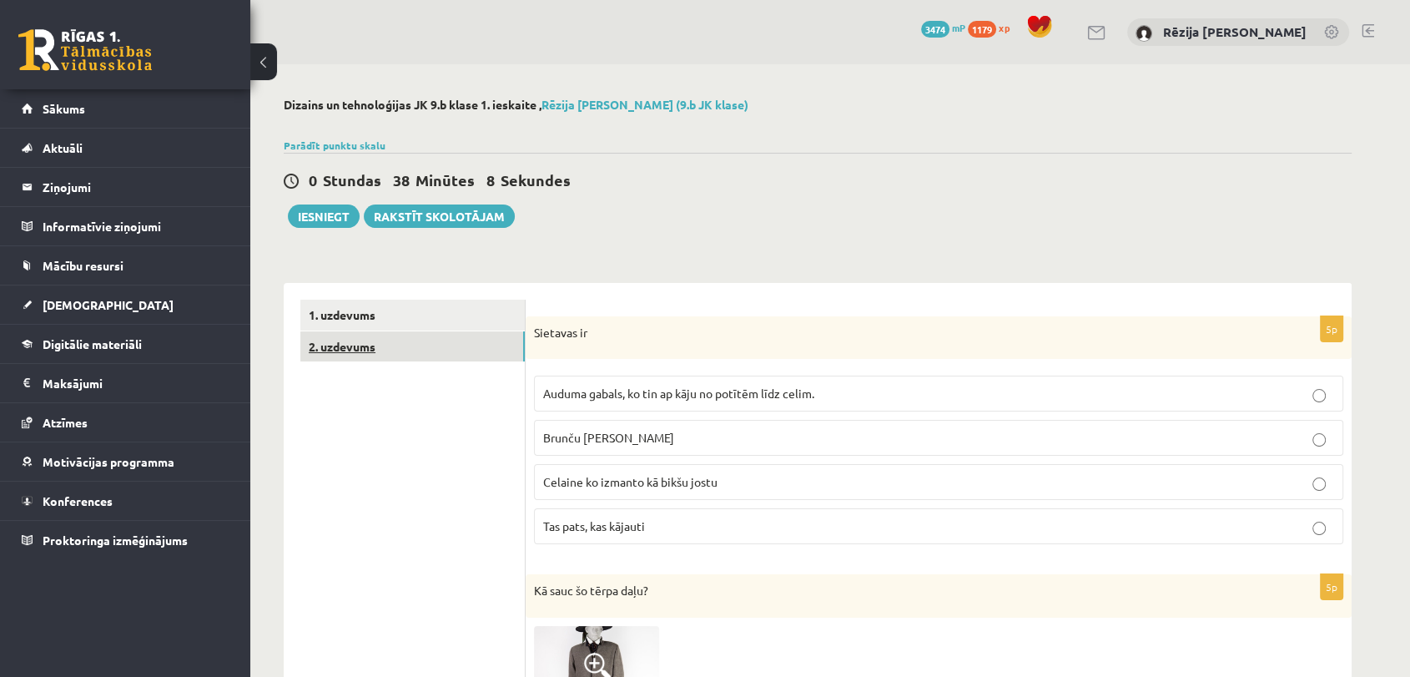
click at [444, 348] on link "2. uzdevums" at bounding box center [412, 346] width 225 height 31
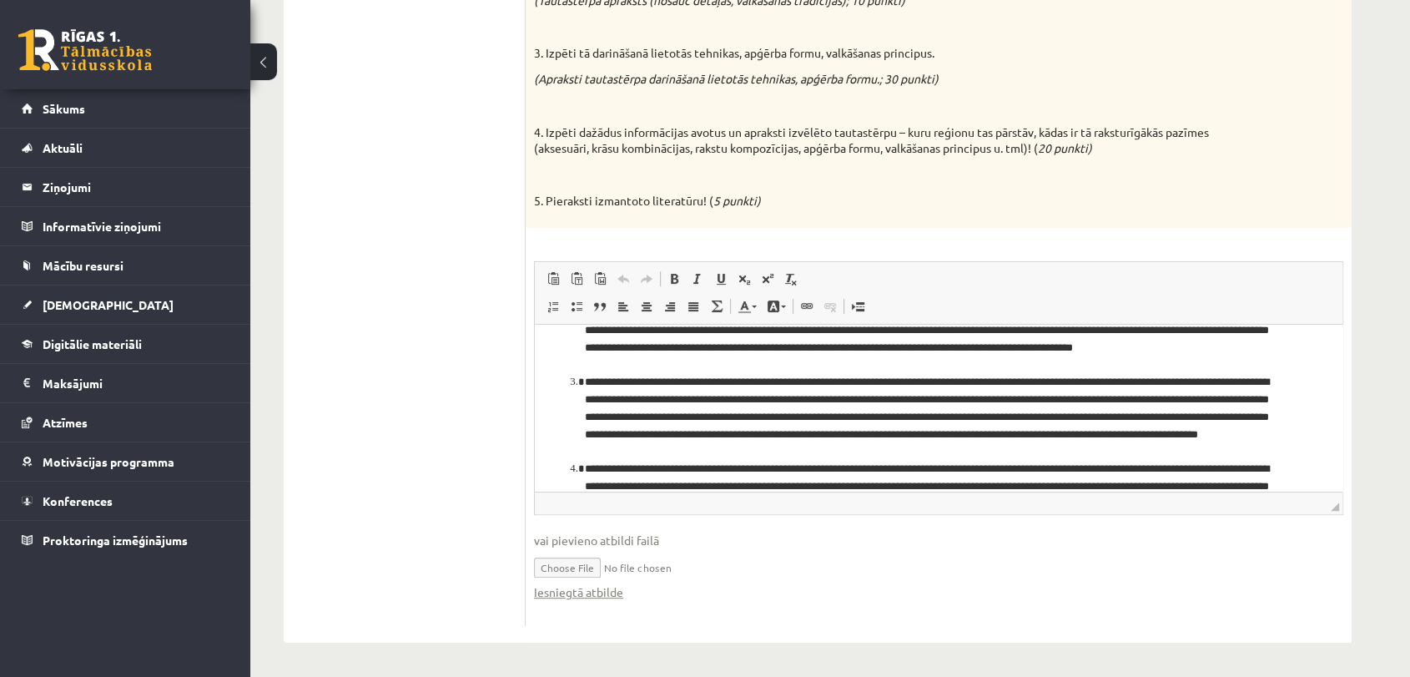
scroll to position [179, 0]
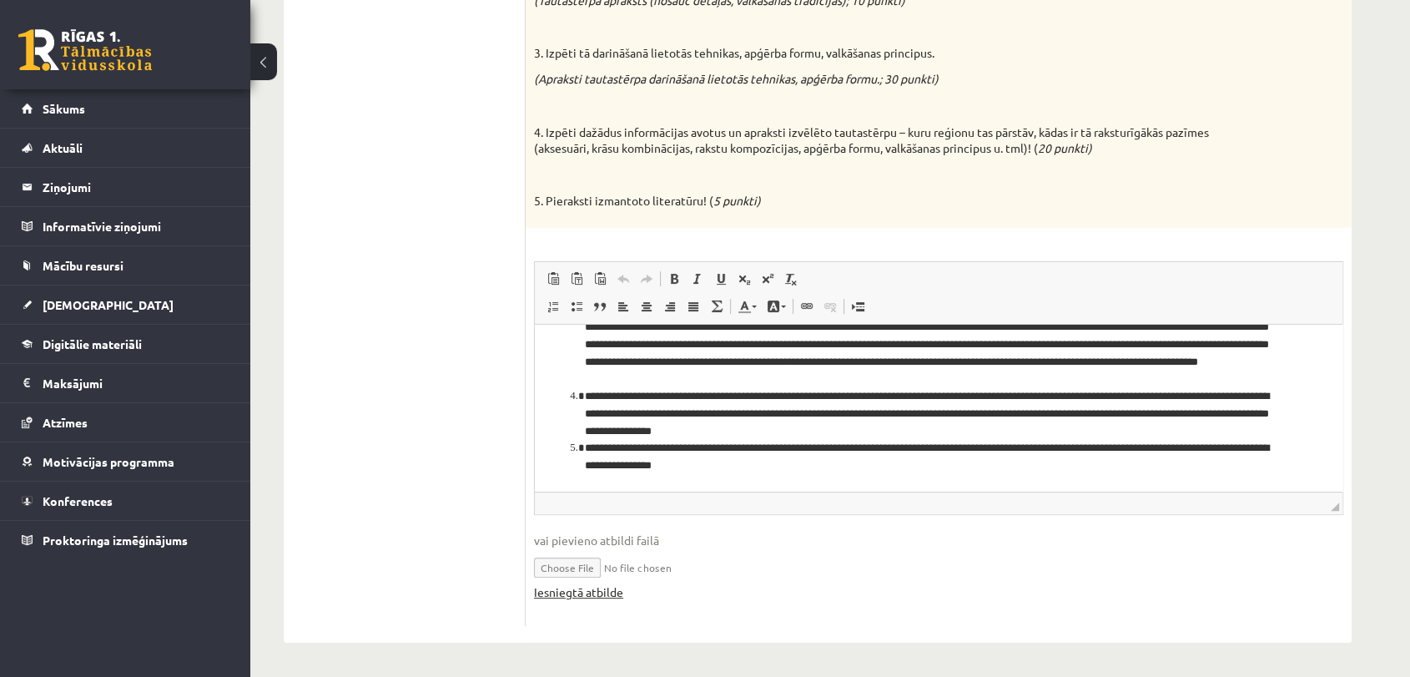
click at [583, 592] on link "Iesniegtā atbilde" at bounding box center [578, 592] width 89 height 18
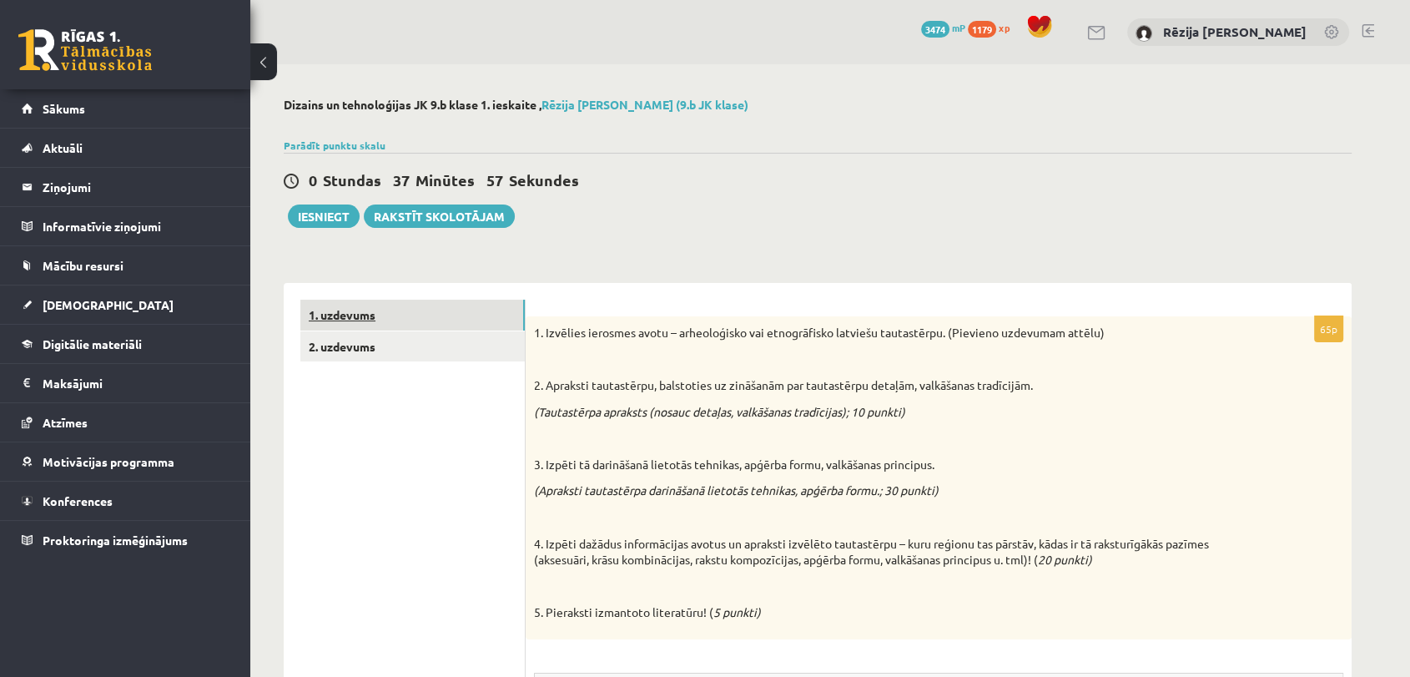
click at [392, 322] on link "1. uzdevums" at bounding box center [412, 315] width 225 height 31
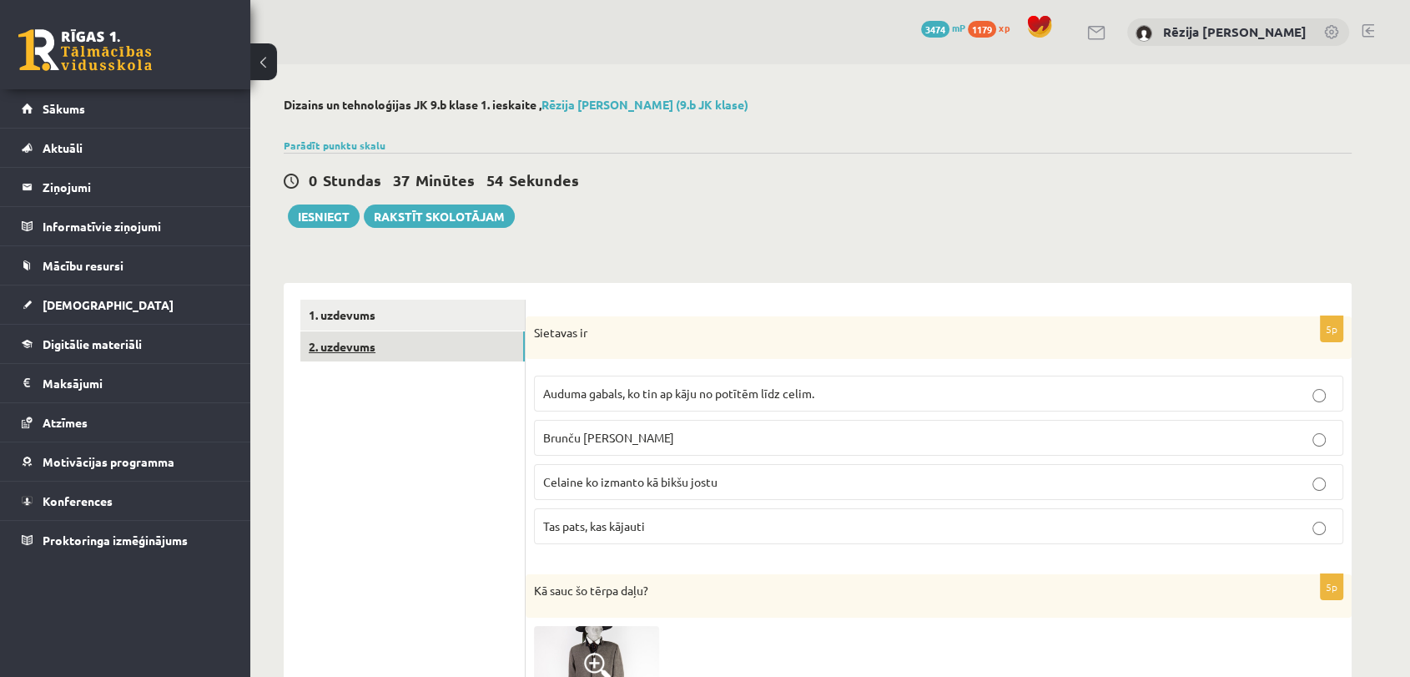
click at [384, 339] on link "2. uzdevums" at bounding box center [412, 346] width 225 height 31
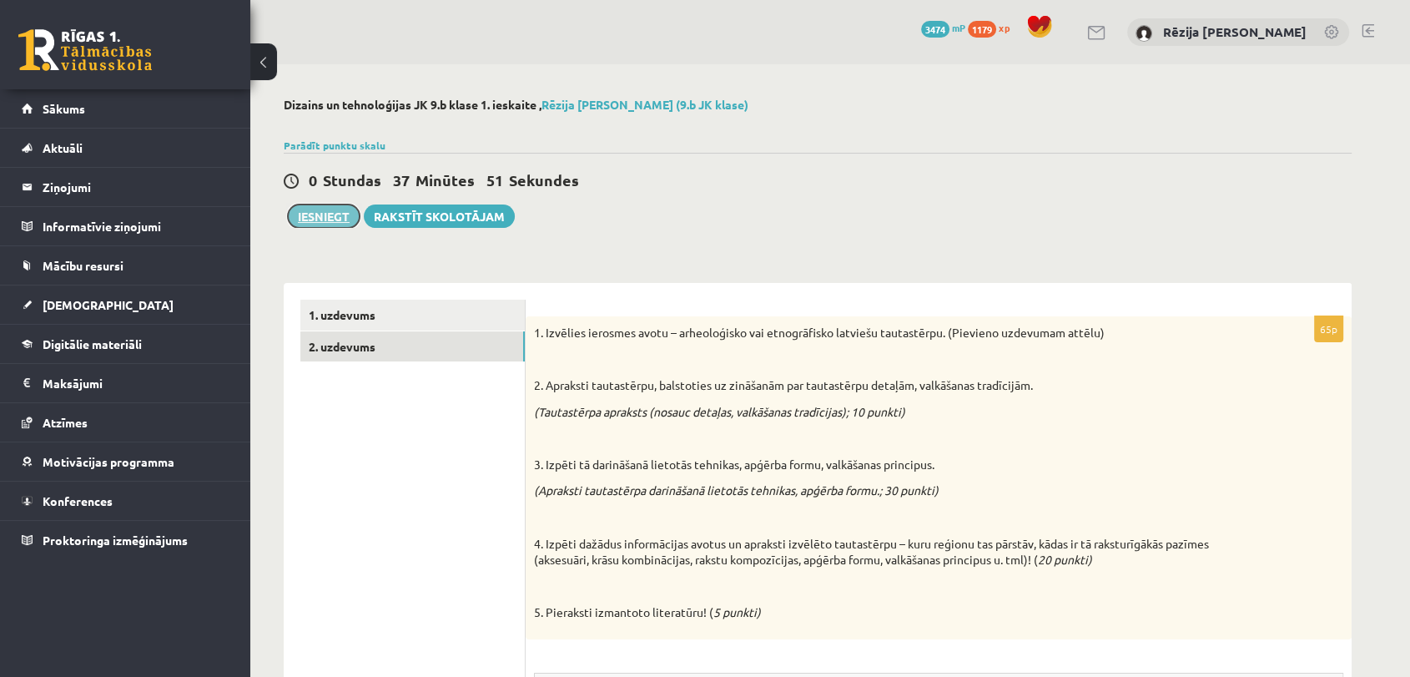
drag, startPoint x: 323, startPoint y: 209, endPoint x: 506, endPoint y: 162, distance: 188.7
click at [322, 209] on button "Iesniegt" at bounding box center [324, 215] width 72 height 23
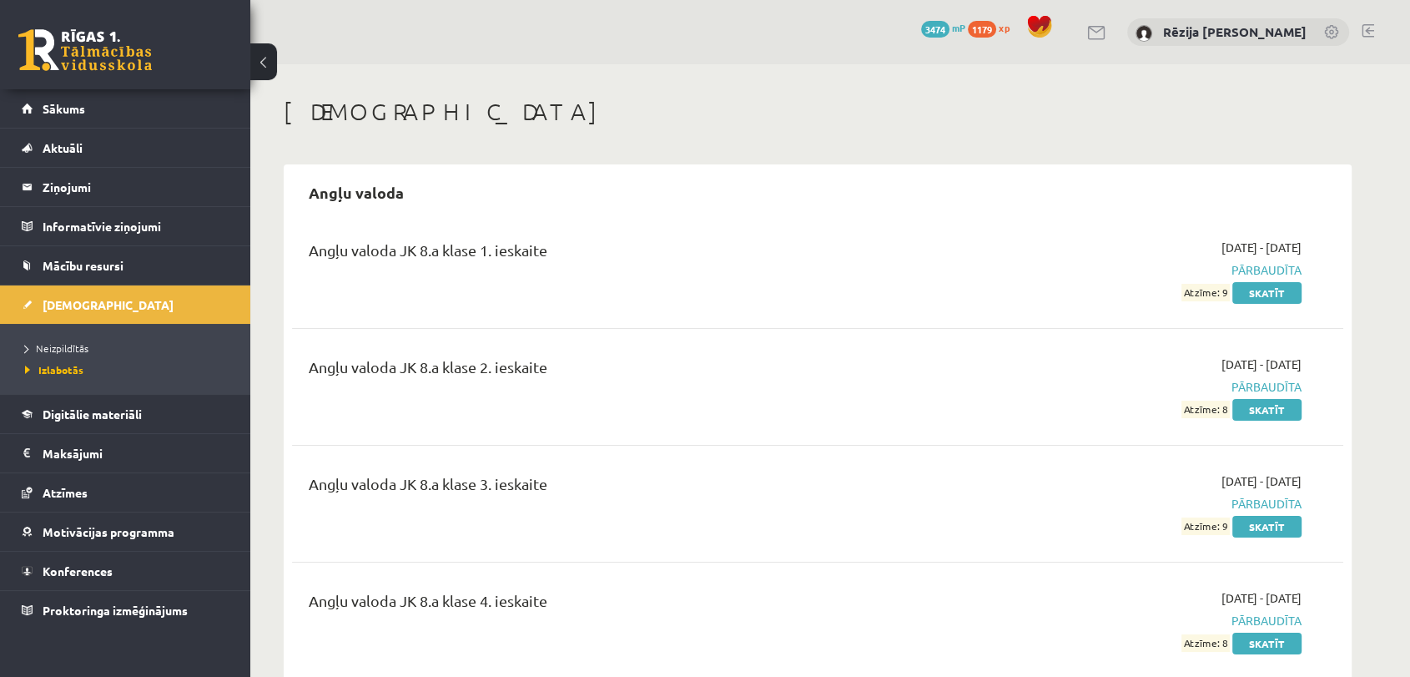
click at [230, 307] on li "Ieskaites Neizpildītās Izlabotās" at bounding box center [125, 339] width 250 height 109
click at [75, 297] on span "[DEMOGRAPHIC_DATA]" at bounding box center [108, 304] width 131 height 15
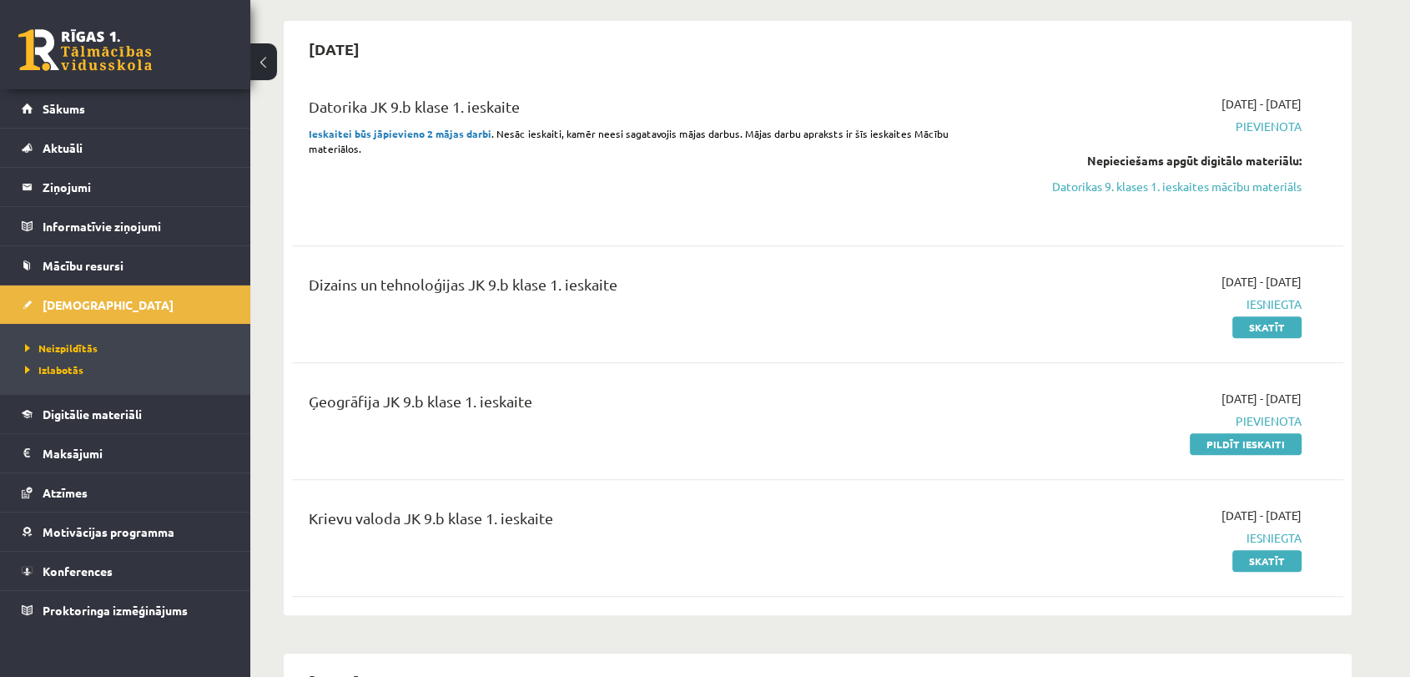
scroll to position [614, 0]
